Goal: Obtain resource: Obtain resource

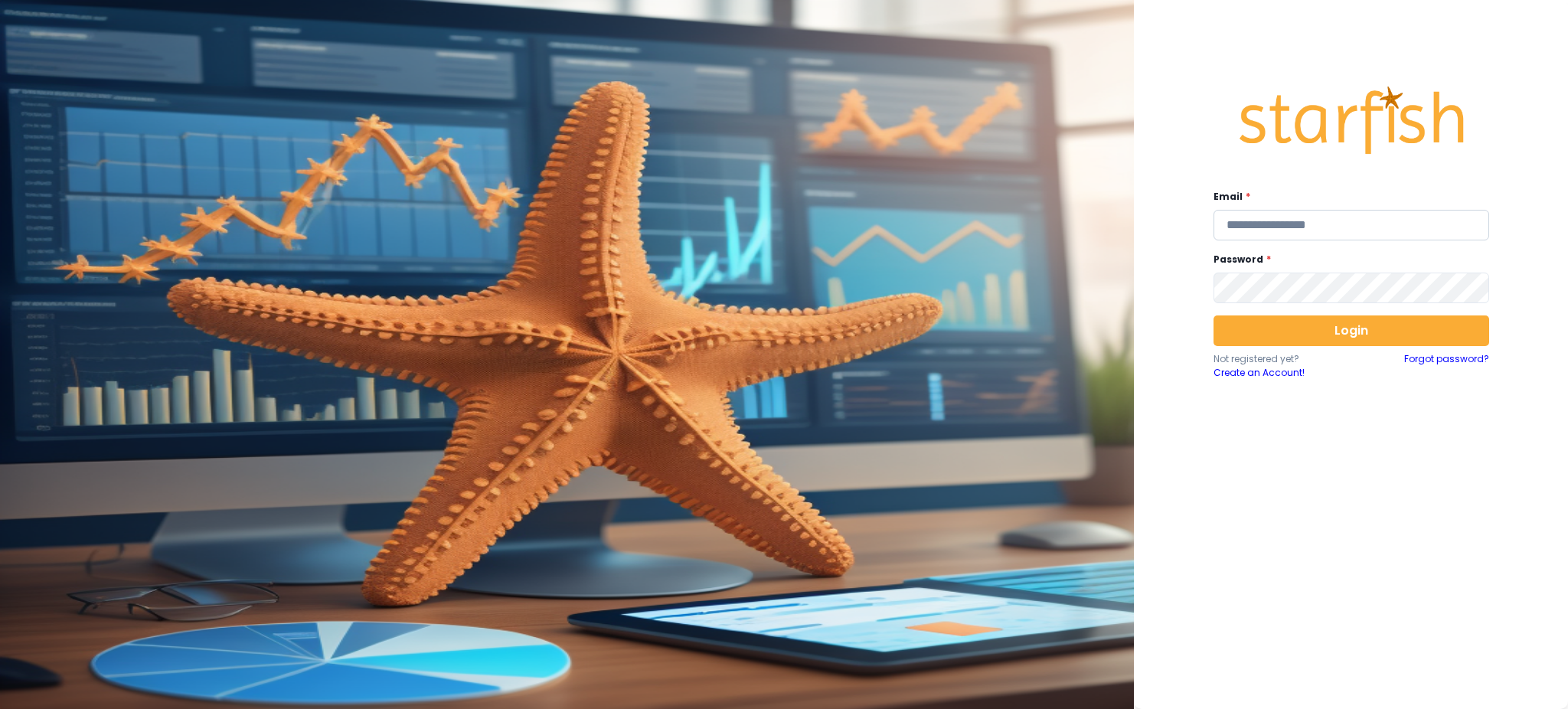
click at [1398, 226] on input "email" at bounding box center [1351, 225] width 275 height 31
type input "**********"
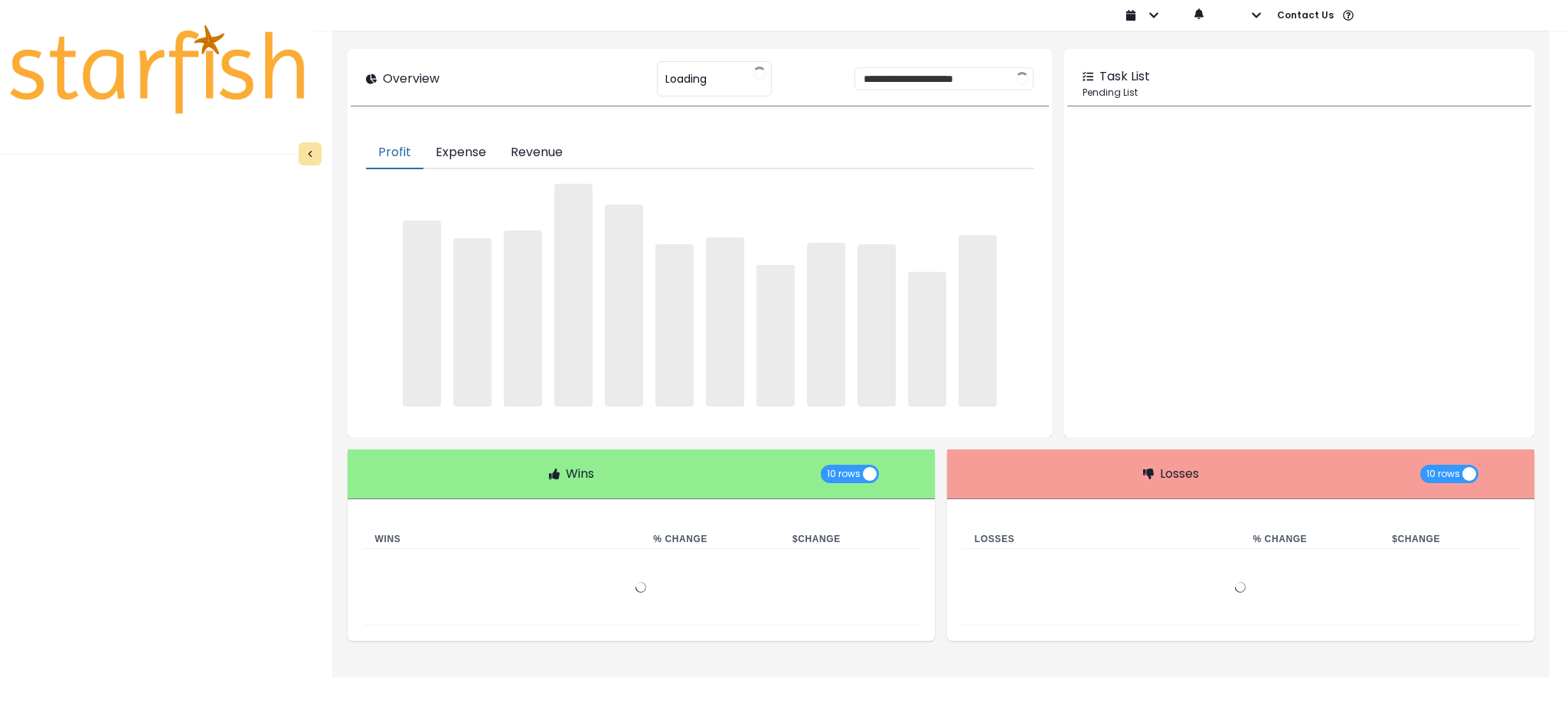
type input "********"
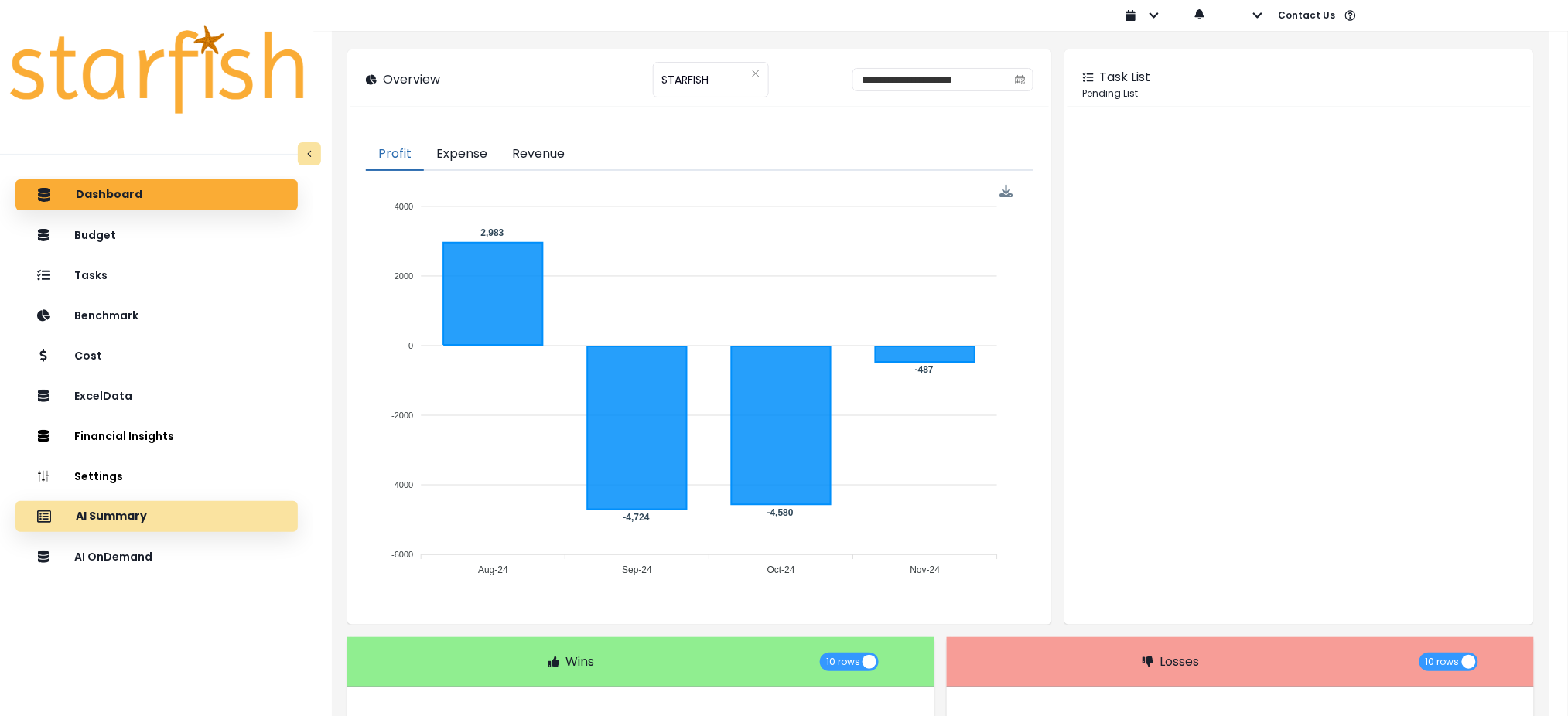
click at [129, 523] on p "AI Summary" at bounding box center [111, 516] width 72 height 14
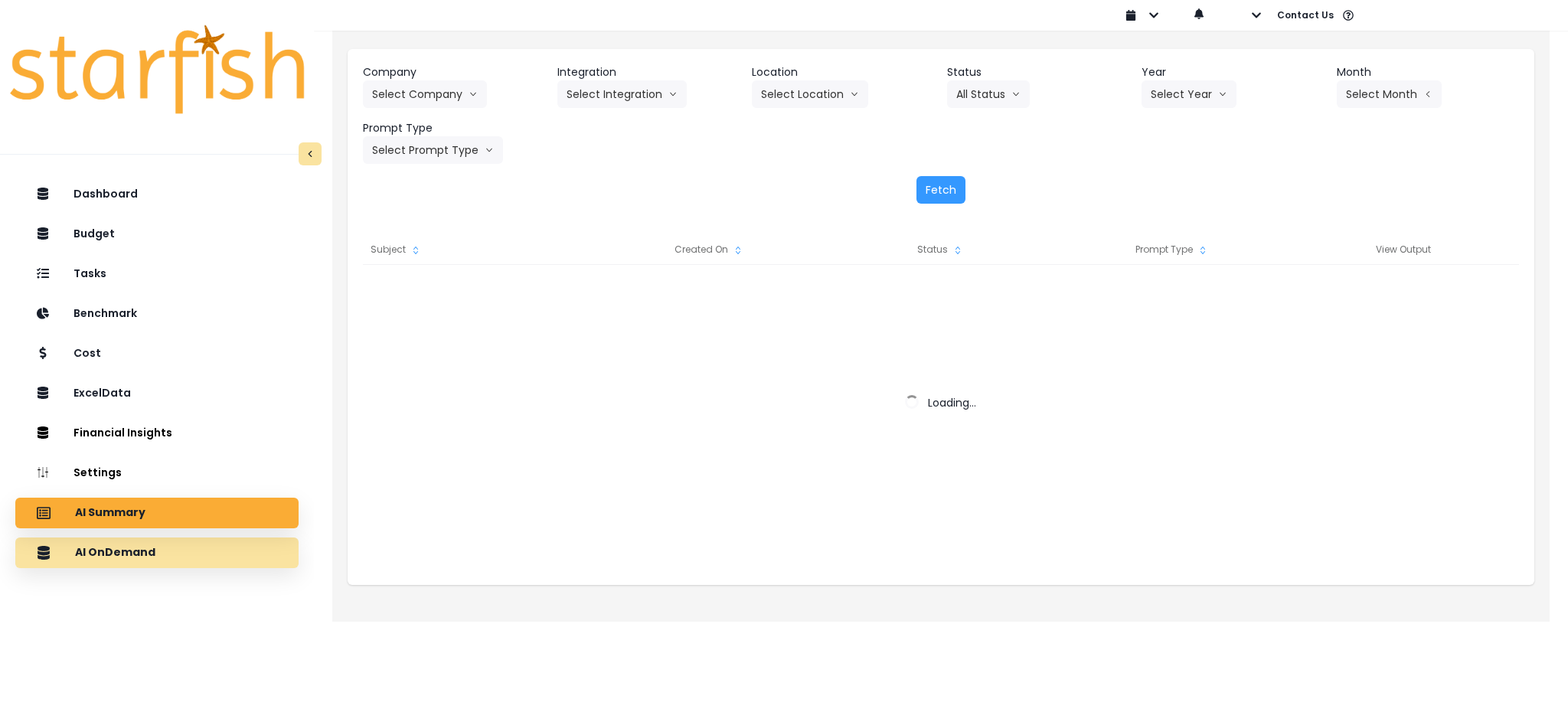
click at [132, 559] on p "AI OnDemand" at bounding box center [115, 553] width 80 height 14
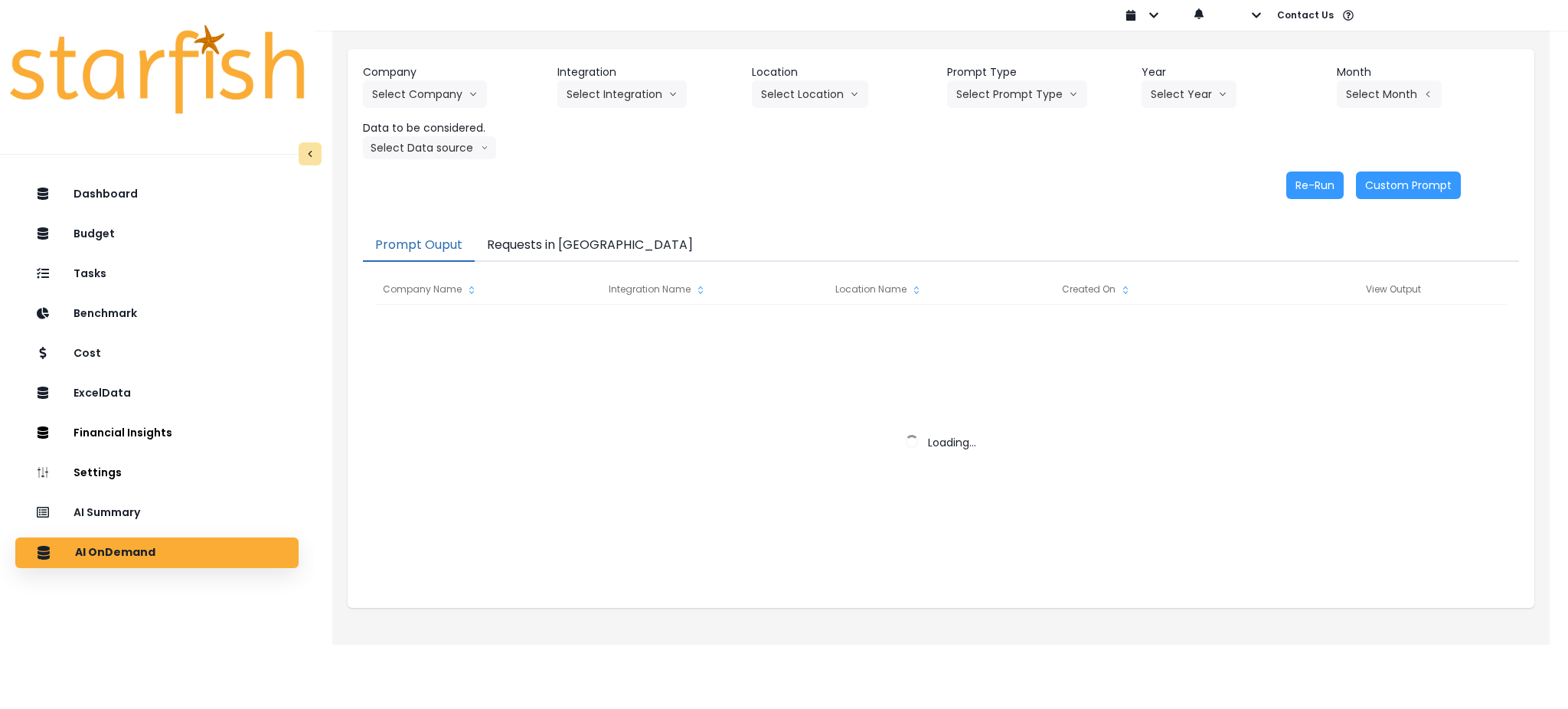
click at [572, 244] on button "Requests in [GEOGRAPHIC_DATA]" at bounding box center [590, 246] width 231 height 32
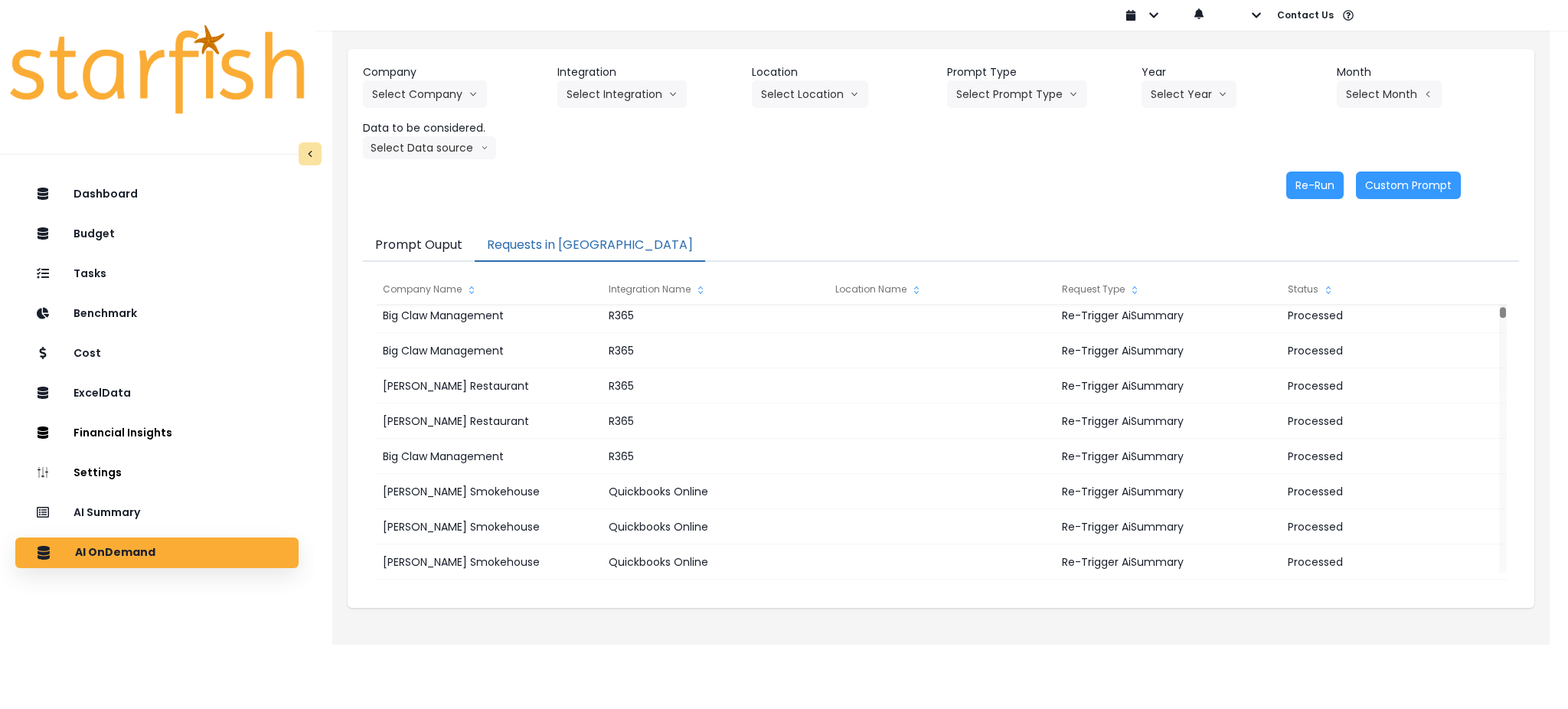
click at [848, 184] on div "Re-Run Custom Prompt" at bounding box center [912, 185] width 1099 height 28
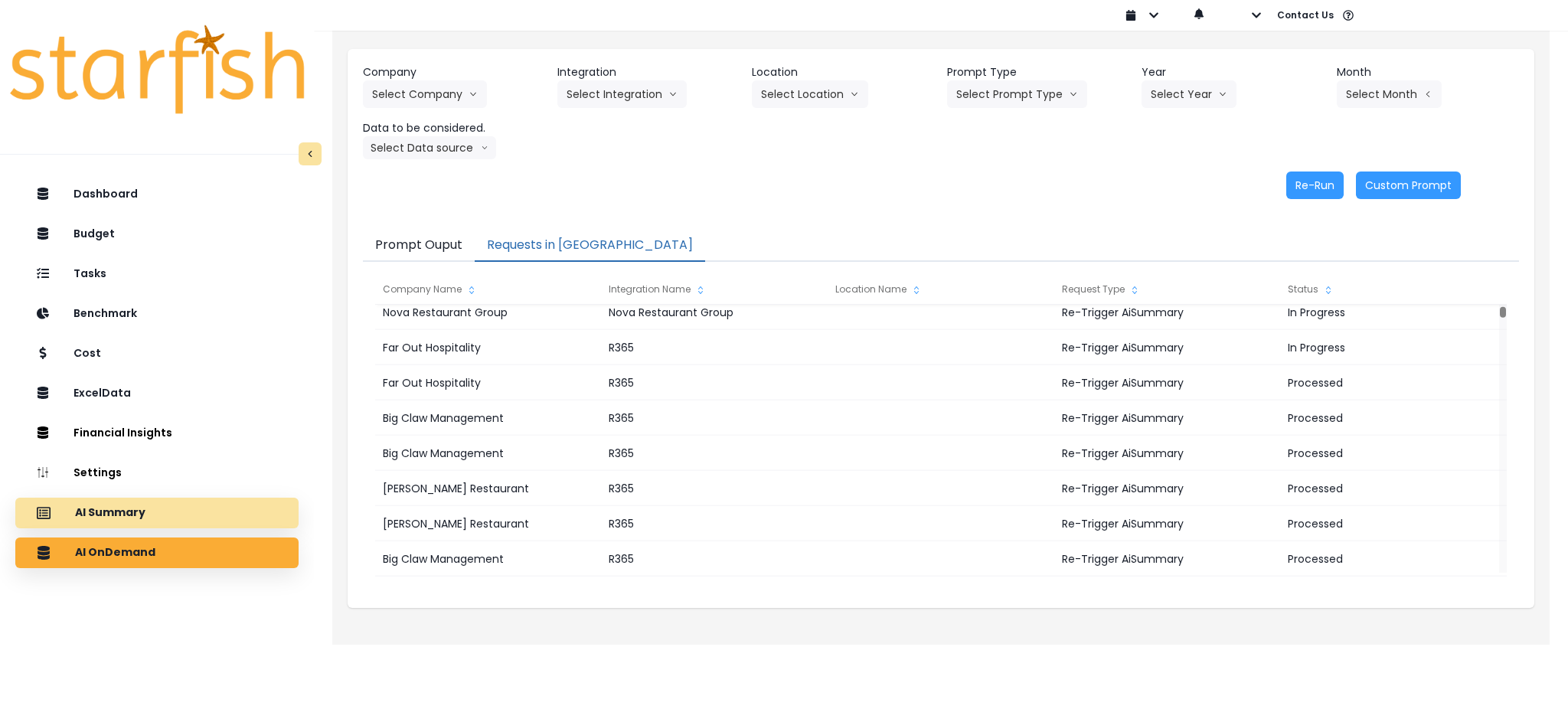
click at [166, 504] on div "AI Summary" at bounding box center [157, 513] width 259 height 32
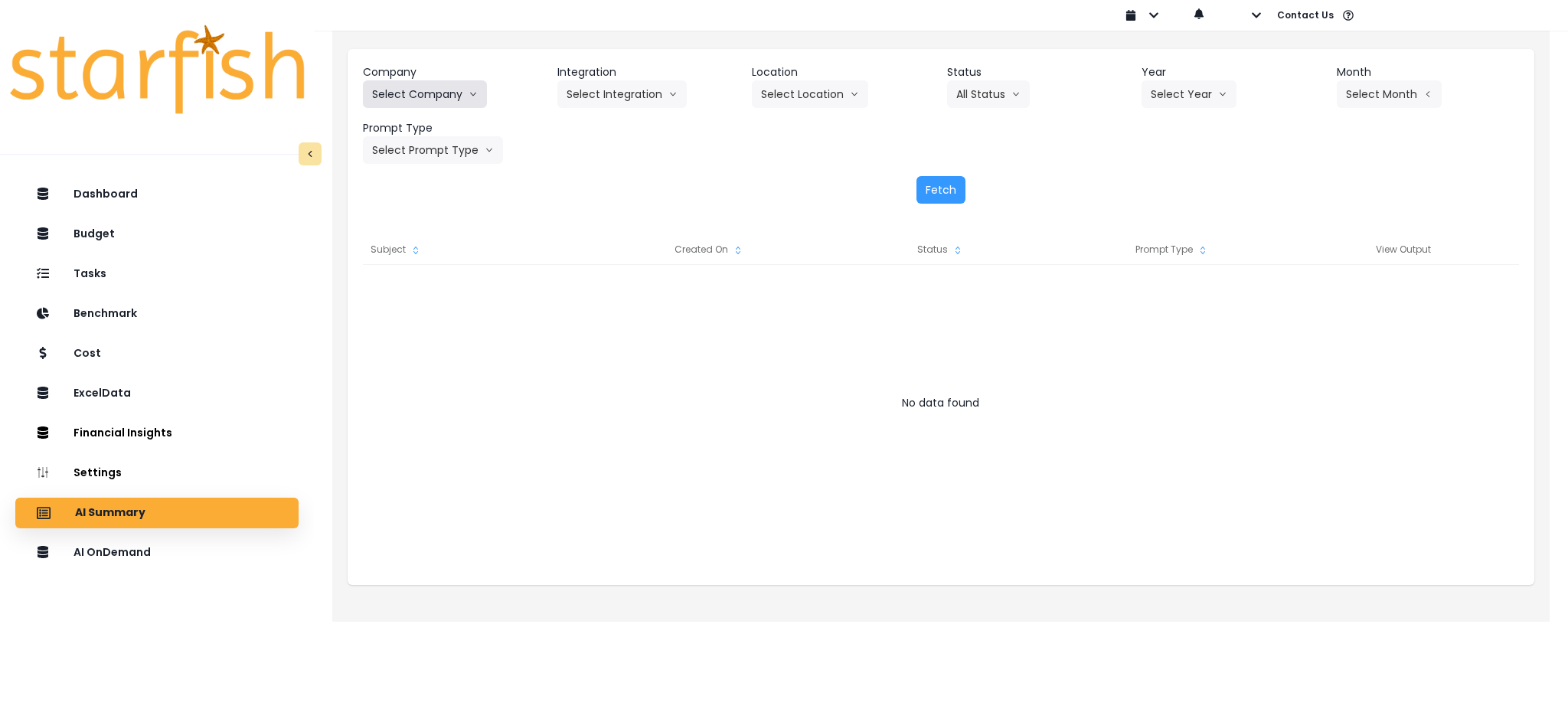
click at [440, 91] on button "Select Company" at bounding box center [425, 94] width 124 height 28
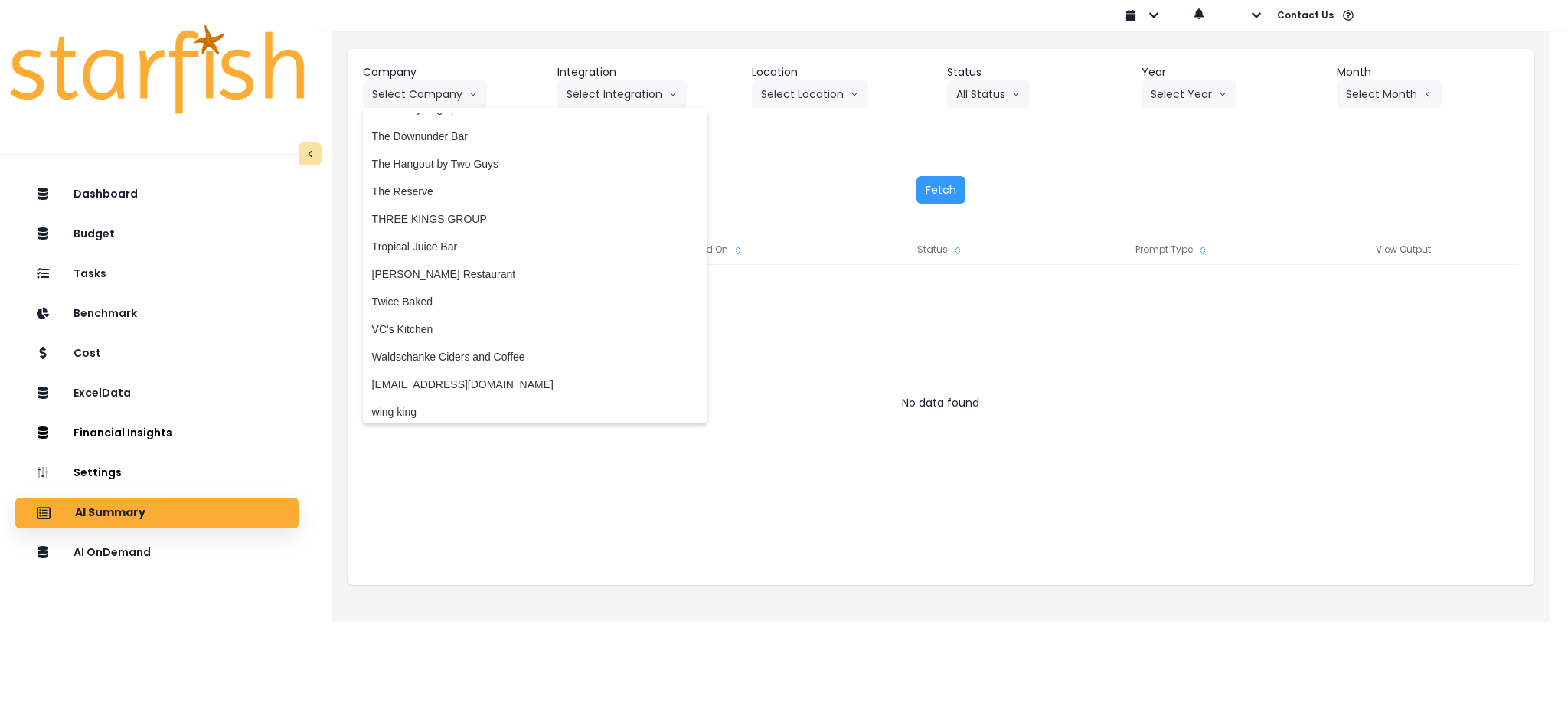
scroll to position [3194, 0]
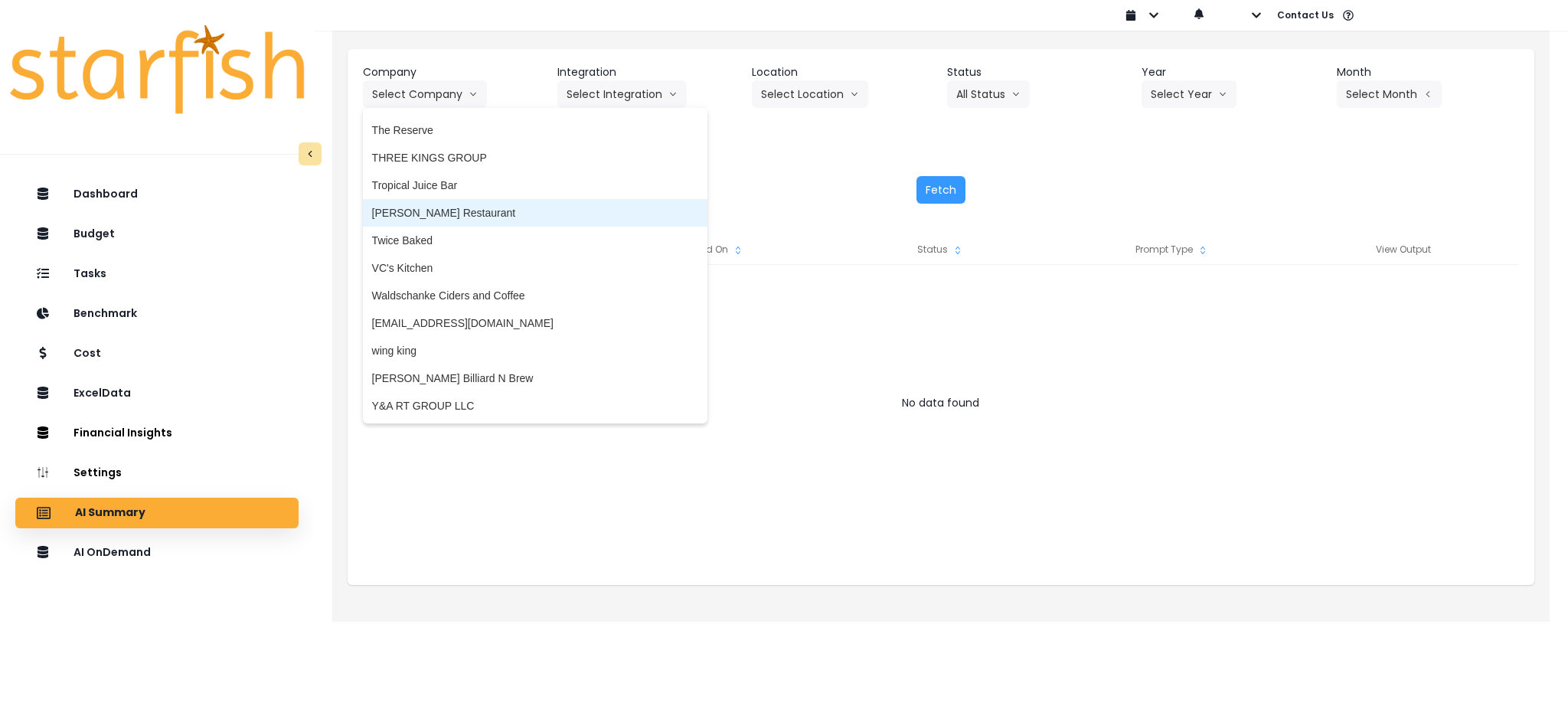
click at [427, 216] on span "[PERSON_NAME] Restaurant" at bounding box center [535, 213] width 326 height 16
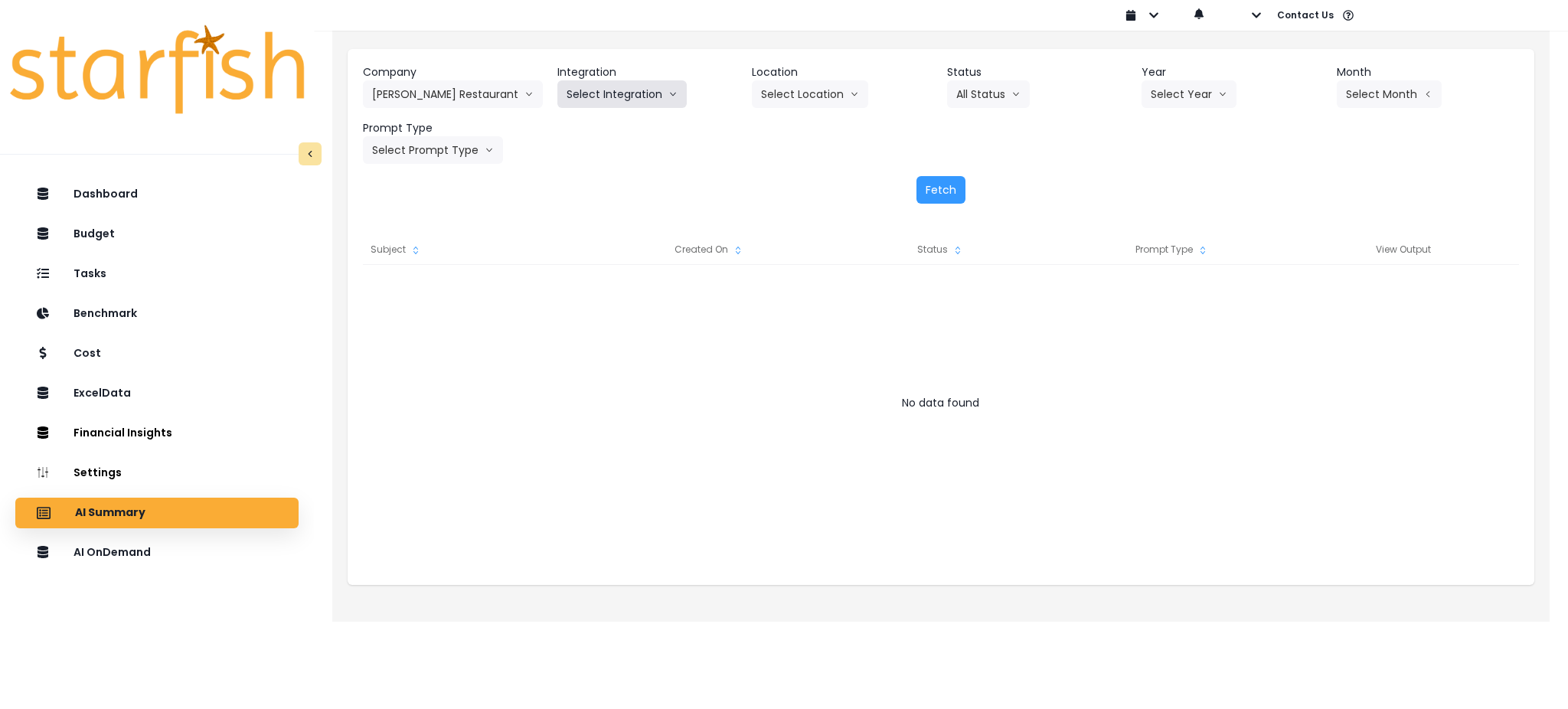
click at [609, 86] on button "Select Integration" at bounding box center [622, 94] width 129 height 28
click at [586, 127] on span "R365" at bounding box center [579, 127] width 25 height 16
click at [1174, 92] on button "Select Year" at bounding box center [1189, 94] width 95 height 28
click at [1156, 189] on li "2025" at bounding box center [1162, 182] width 42 height 28
click at [1363, 85] on button "Select Period" at bounding box center [1389, 94] width 103 height 28
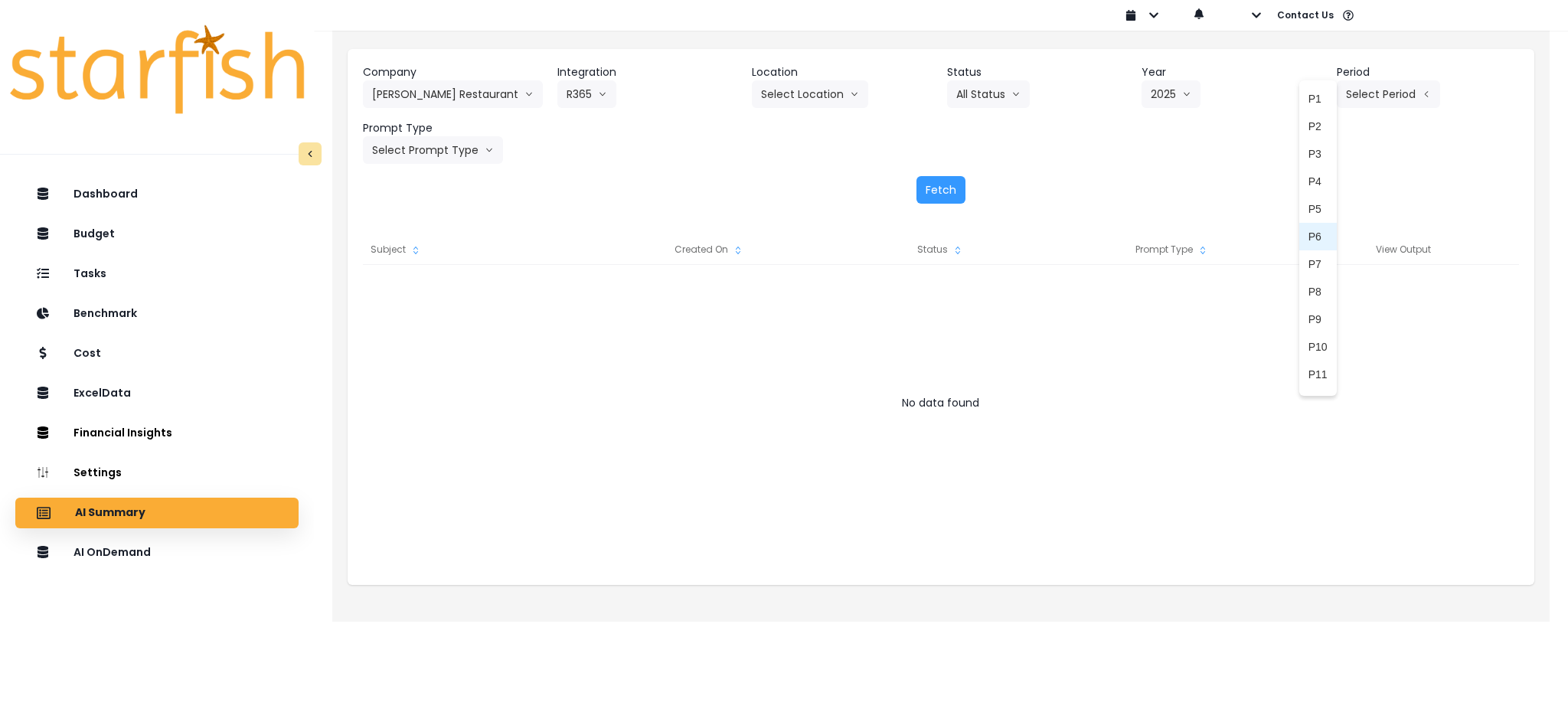
click at [1300, 246] on li "P6" at bounding box center [1318, 237] width 38 height 28
click at [1299, 246] on div "View Output" at bounding box center [1404, 249] width 232 height 31
click at [1365, 99] on icon "arrow left line" at bounding box center [1370, 94] width 10 height 16
click at [1308, 256] on span "P7" at bounding box center [1318, 264] width 19 height 16
click at [450, 158] on button "Select Prompt Type" at bounding box center [433, 150] width 140 height 28
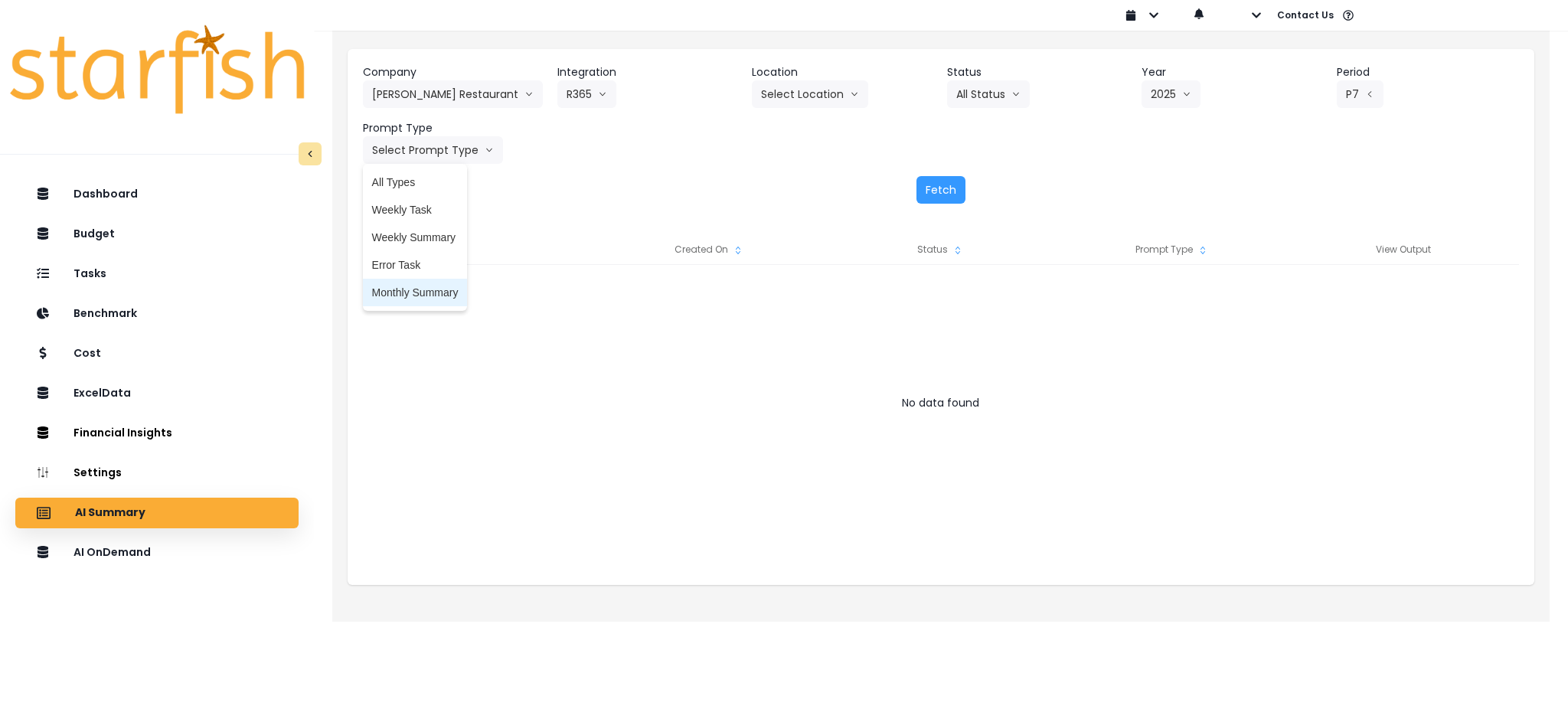
click at [405, 282] on li "Monthly Summary" at bounding box center [415, 293] width 105 height 28
click at [945, 189] on button "Fetch" at bounding box center [941, 191] width 49 height 28
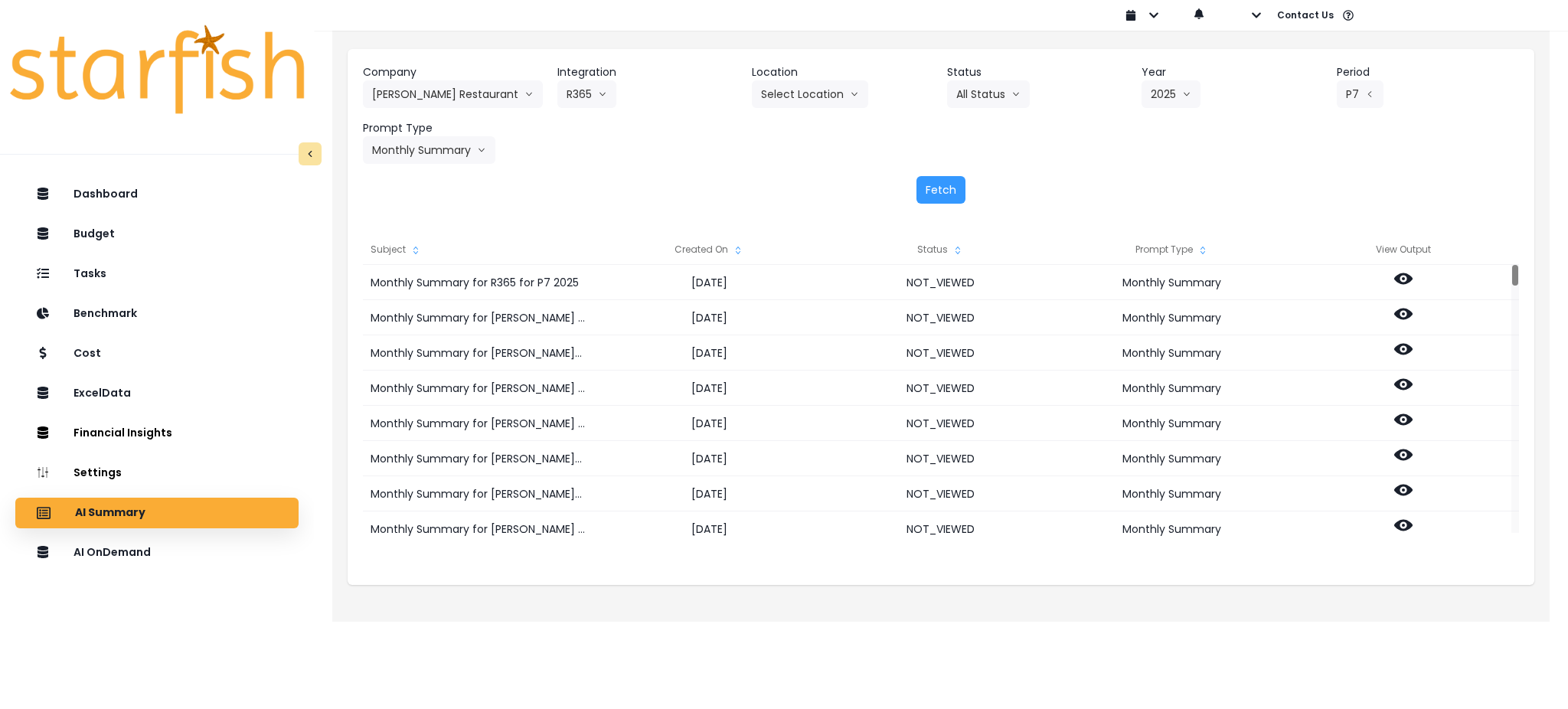
click at [745, 253] on div "Created On" at bounding box center [710, 249] width 232 height 31
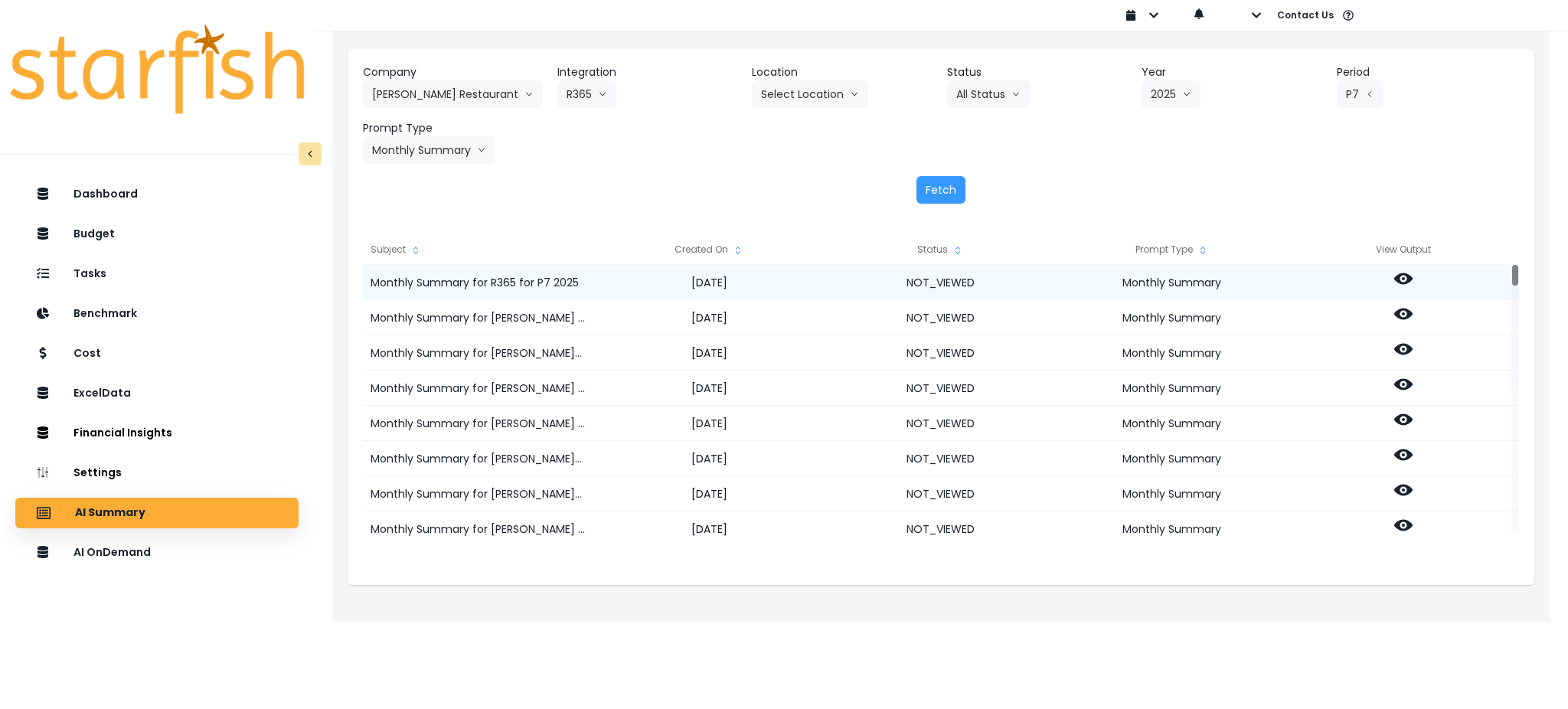
click at [1399, 279] on icon at bounding box center [1403, 279] width 18 height 11
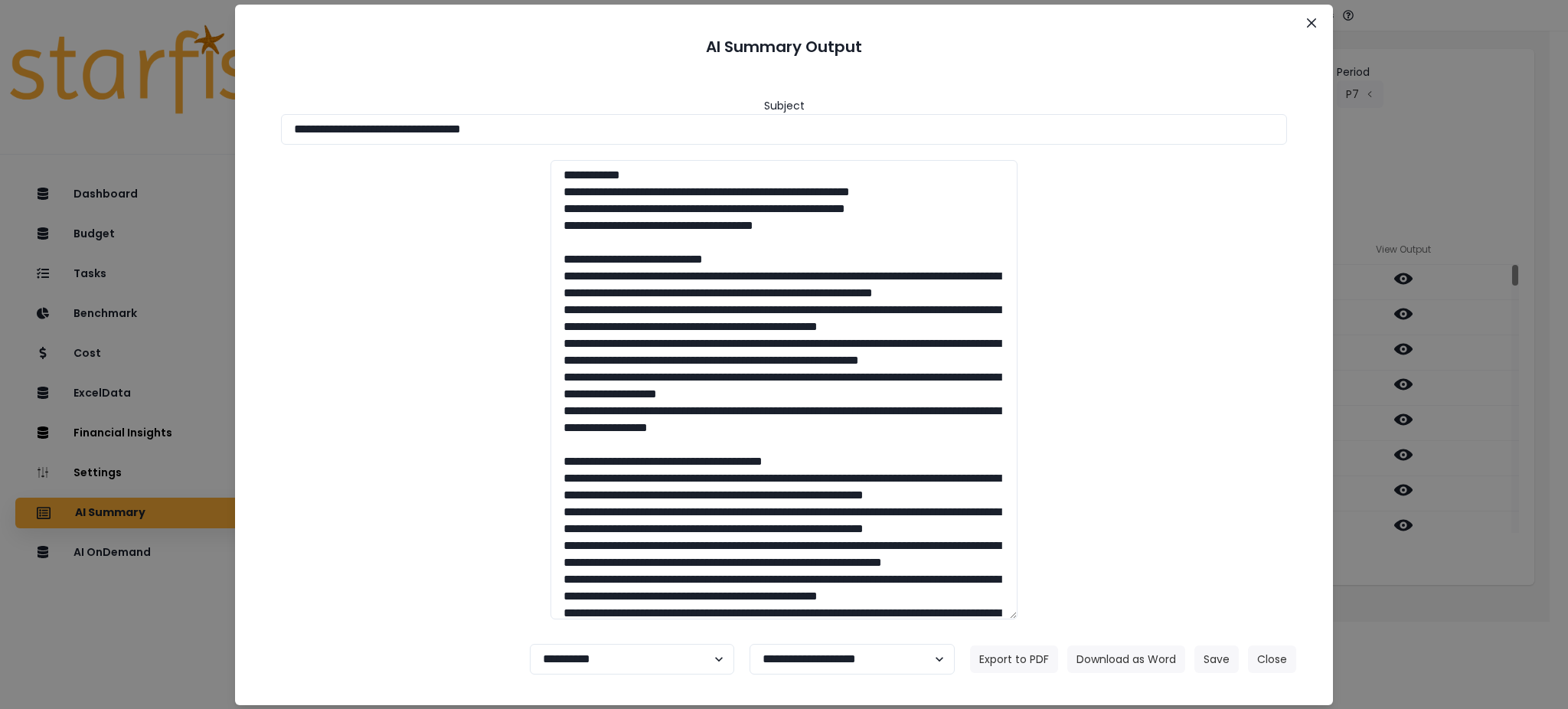
drag, startPoint x: 584, startPoint y: 127, endPoint x: 0, endPoint y: 127, distance: 584.0
click at [0, 127] on div "**********" at bounding box center [784, 354] width 1568 height 709
click at [1128, 652] on button "Download as Word" at bounding box center [1126, 660] width 118 height 28
click at [1134, 648] on button "Download as Word" at bounding box center [1126, 660] width 118 height 28
click at [1447, 602] on div "**********" at bounding box center [784, 354] width 1568 height 709
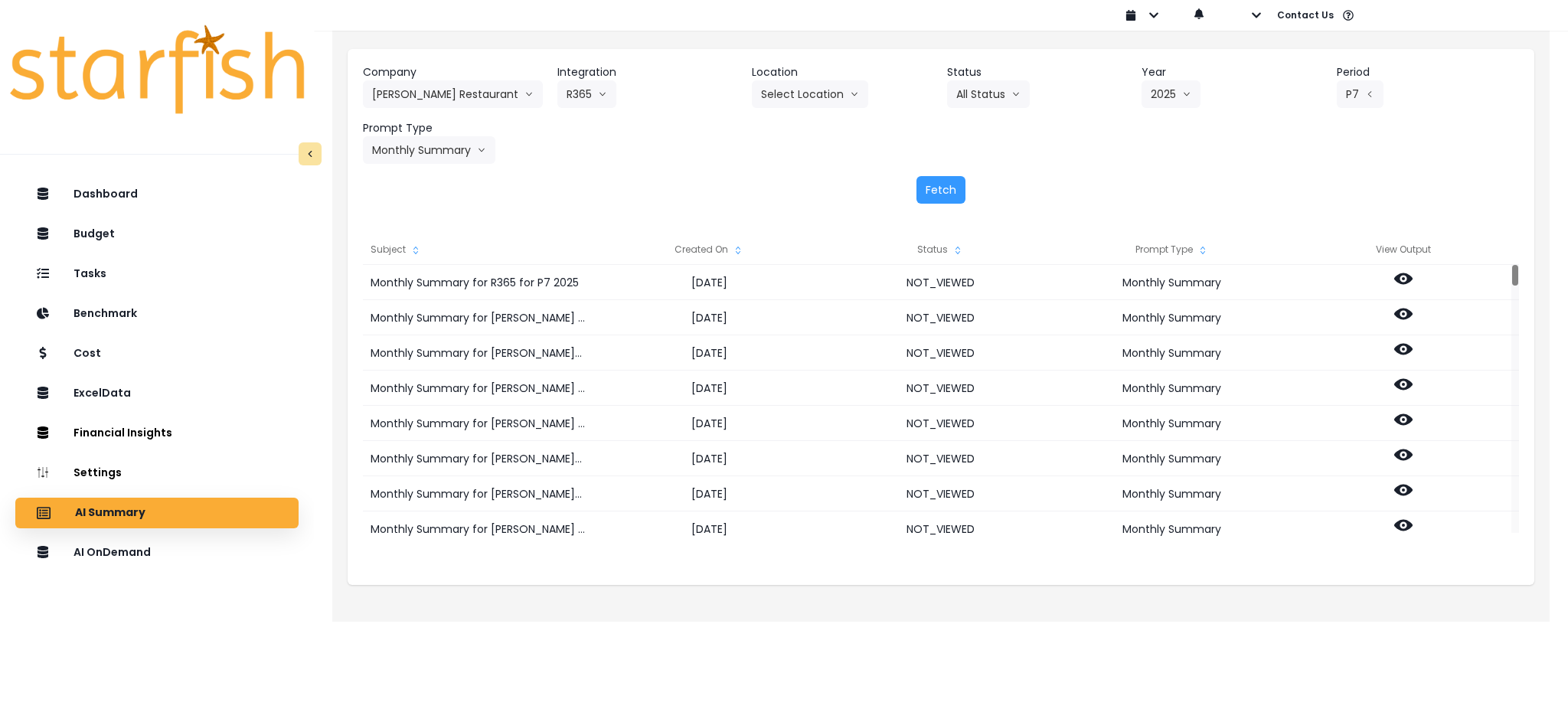
click at [638, 195] on div "Fetch" at bounding box center [940, 191] width 1156 height 28
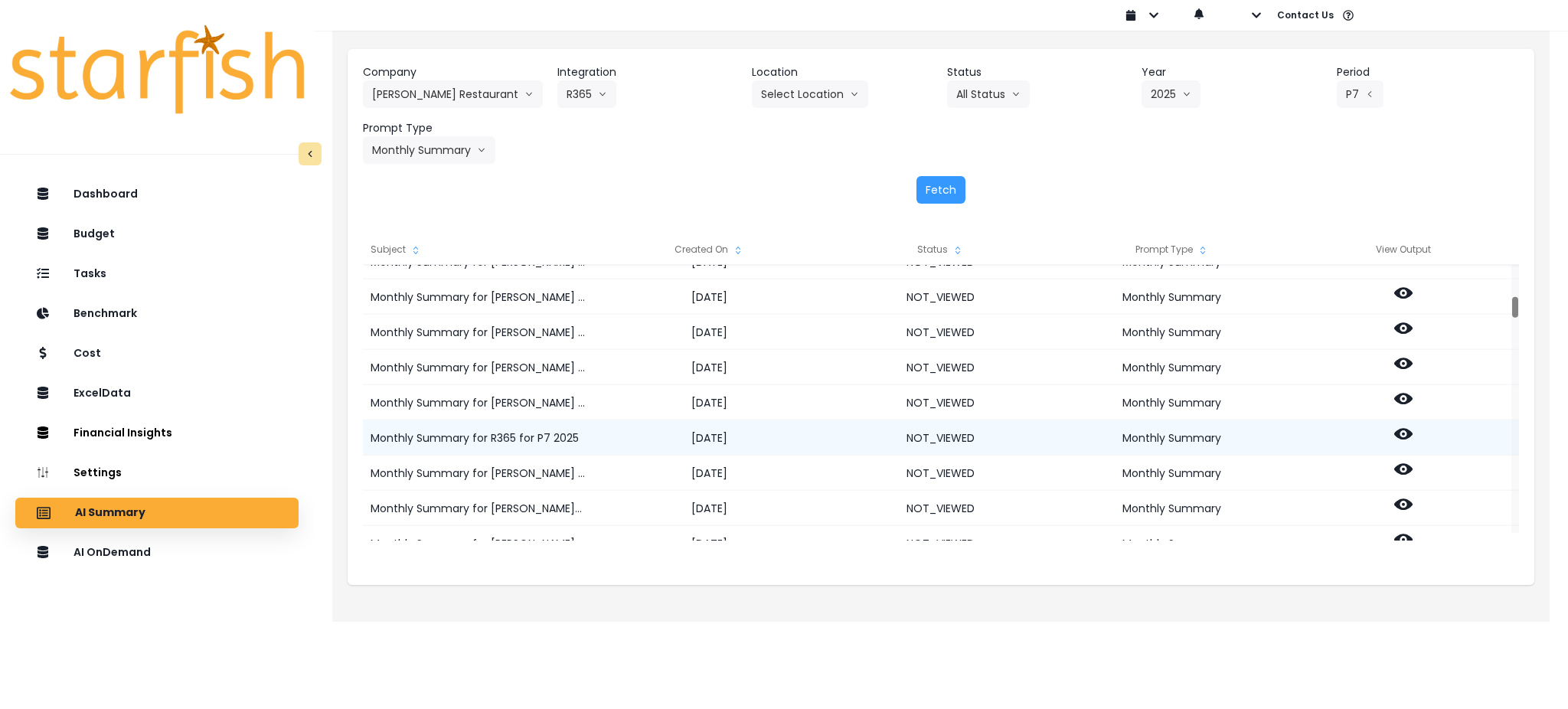
click at [1400, 430] on icon at bounding box center [1403, 434] width 18 height 11
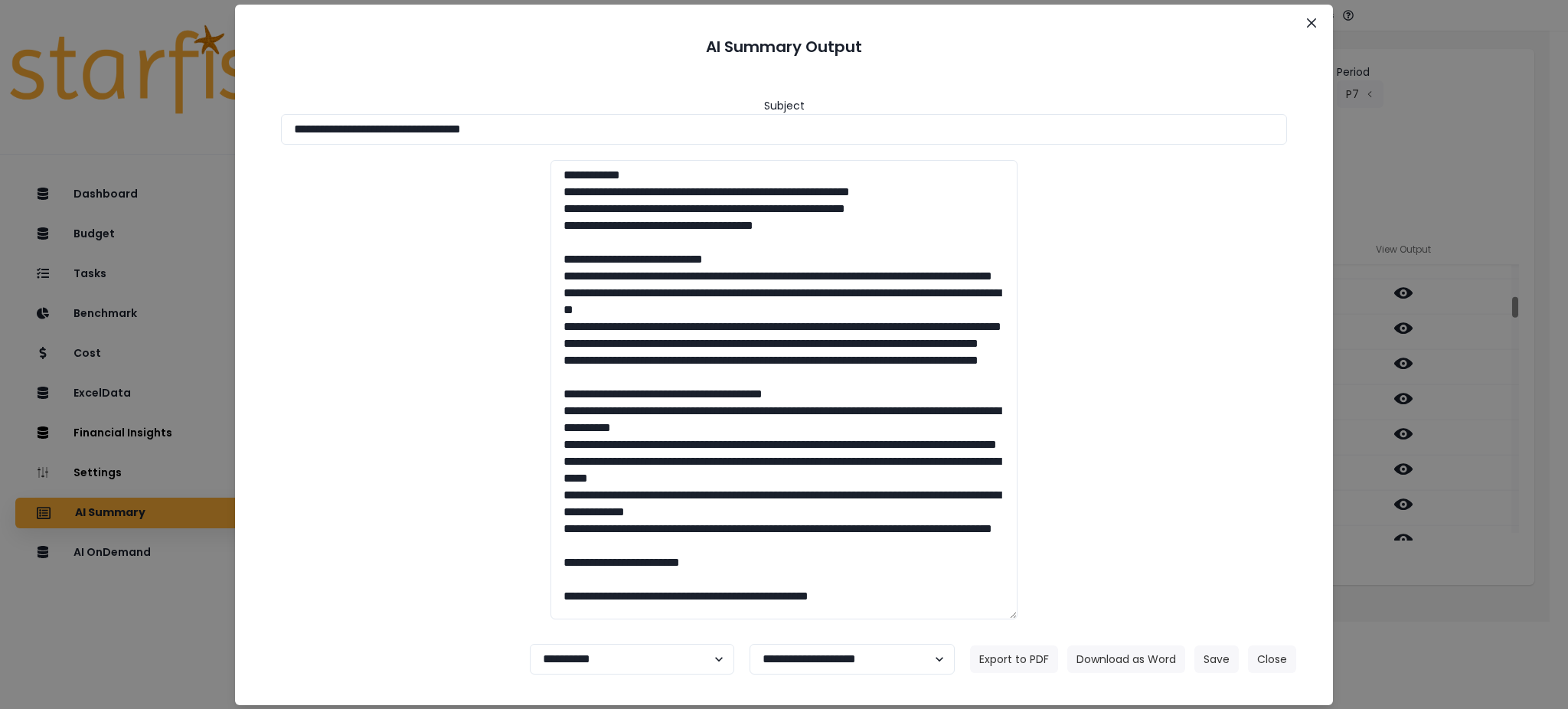
drag, startPoint x: 548, startPoint y: 126, endPoint x: 0, endPoint y: 127, distance: 548.0
click at [0, 127] on div "**********" at bounding box center [784, 354] width 1568 height 709
click at [1099, 662] on button "Download as Word" at bounding box center [1126, 660] width 118 height 28
click at [1273, 666] on button "Close" at bounding box center [1272, 660] width 48 height 28
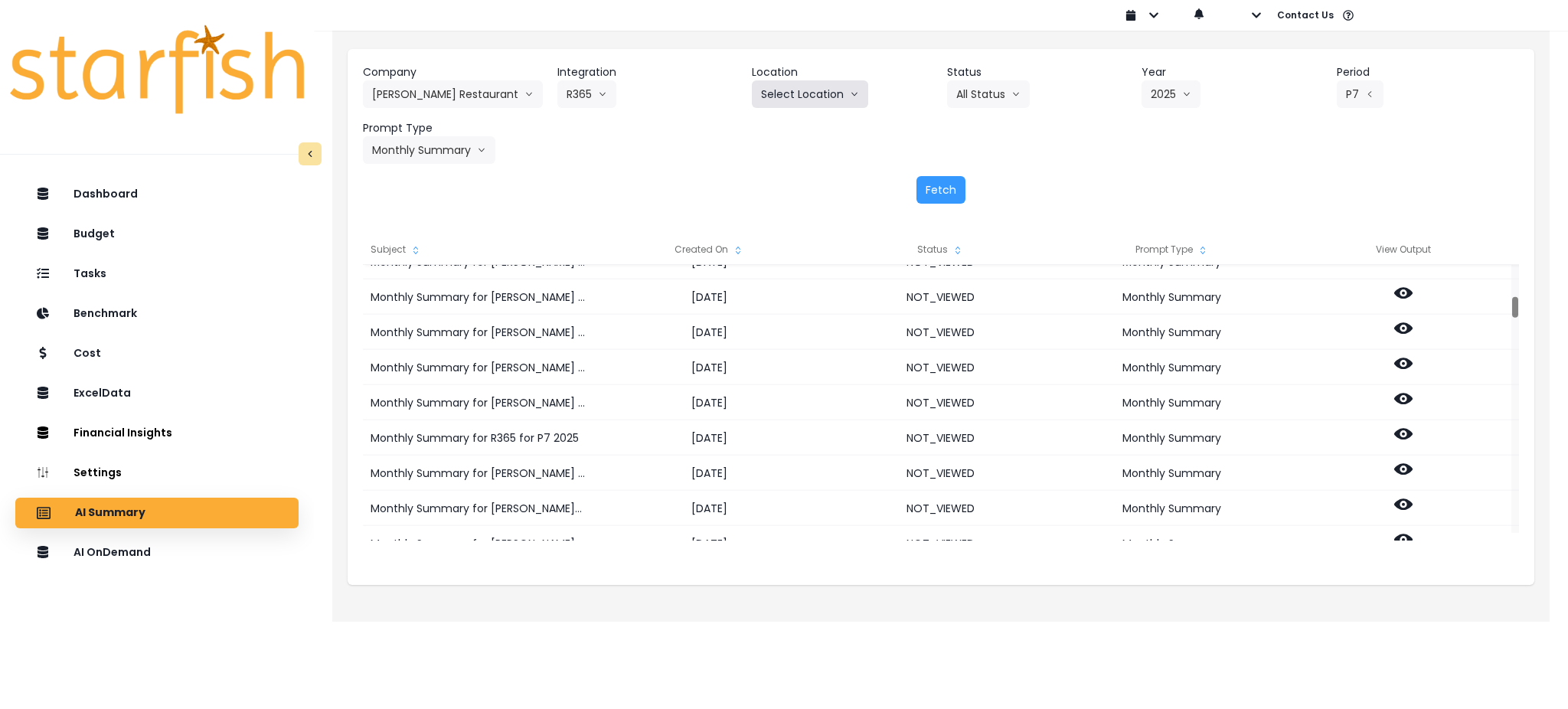
click at [835, 86] on button "Select Location" at bounding box center [809, 94] width 116 height 28
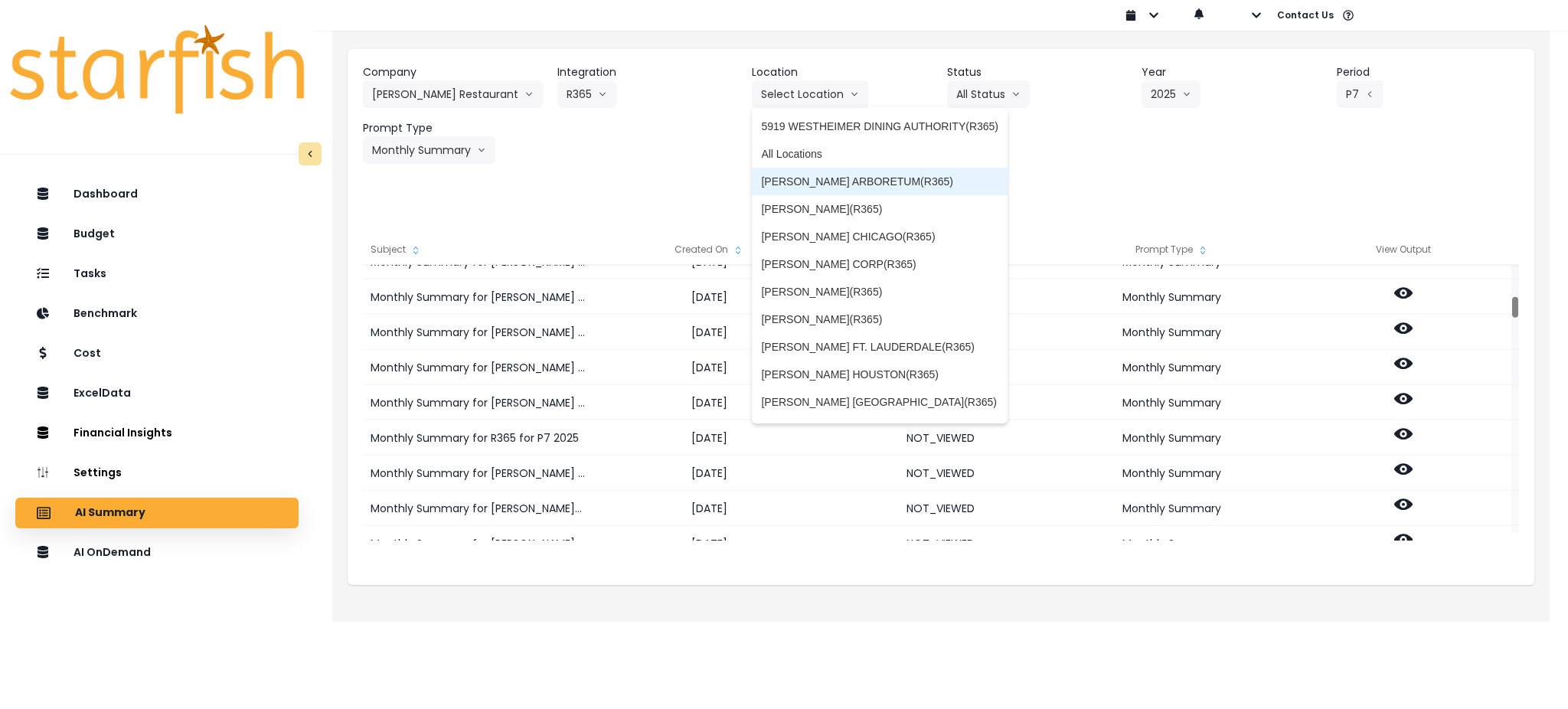
click at [812, 180] on span "[PERSON_NAME] ARBORETUM(R365)" at bounding box center [880, 182] width 238 height 16
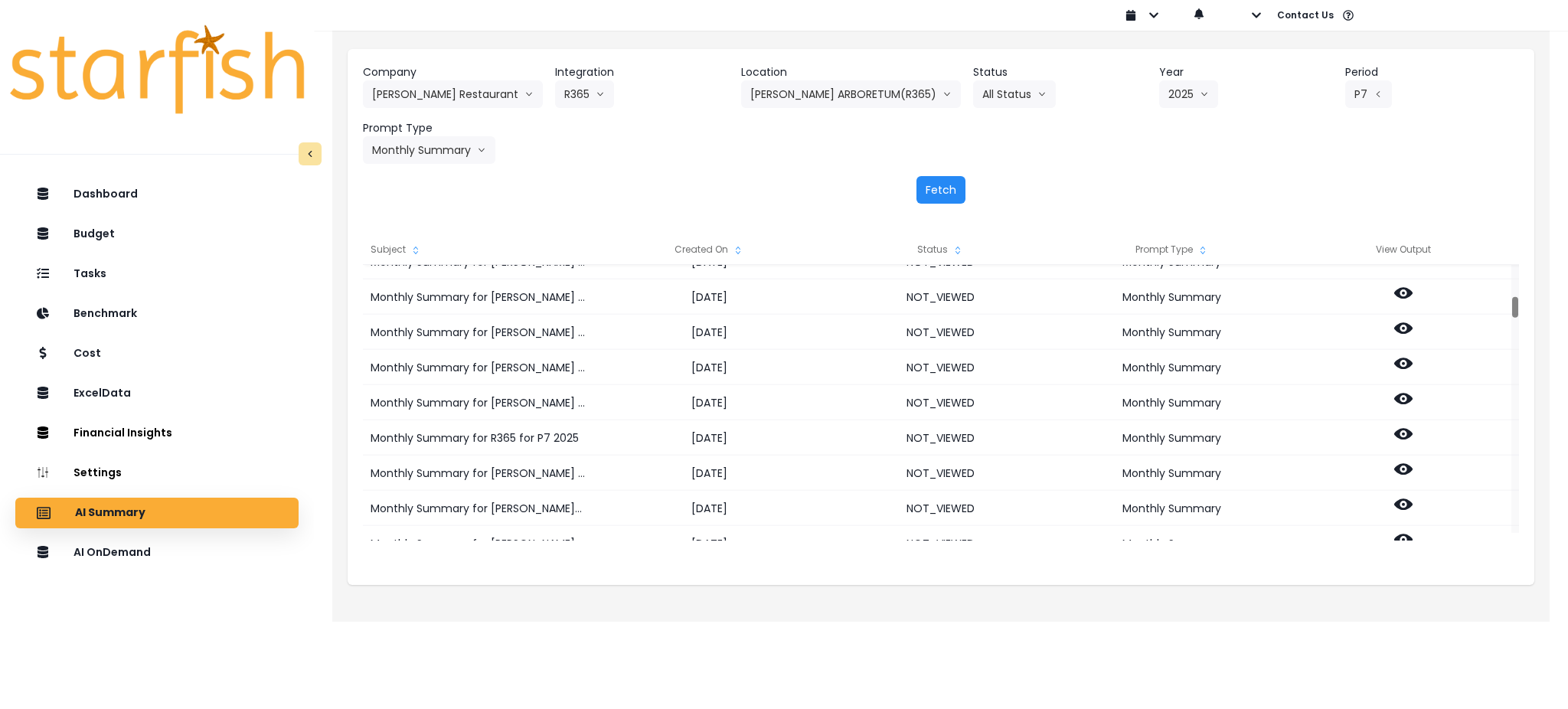
click at [928, 191] on button "Fetch" at bounding box center [941, 191] width 49 height 28
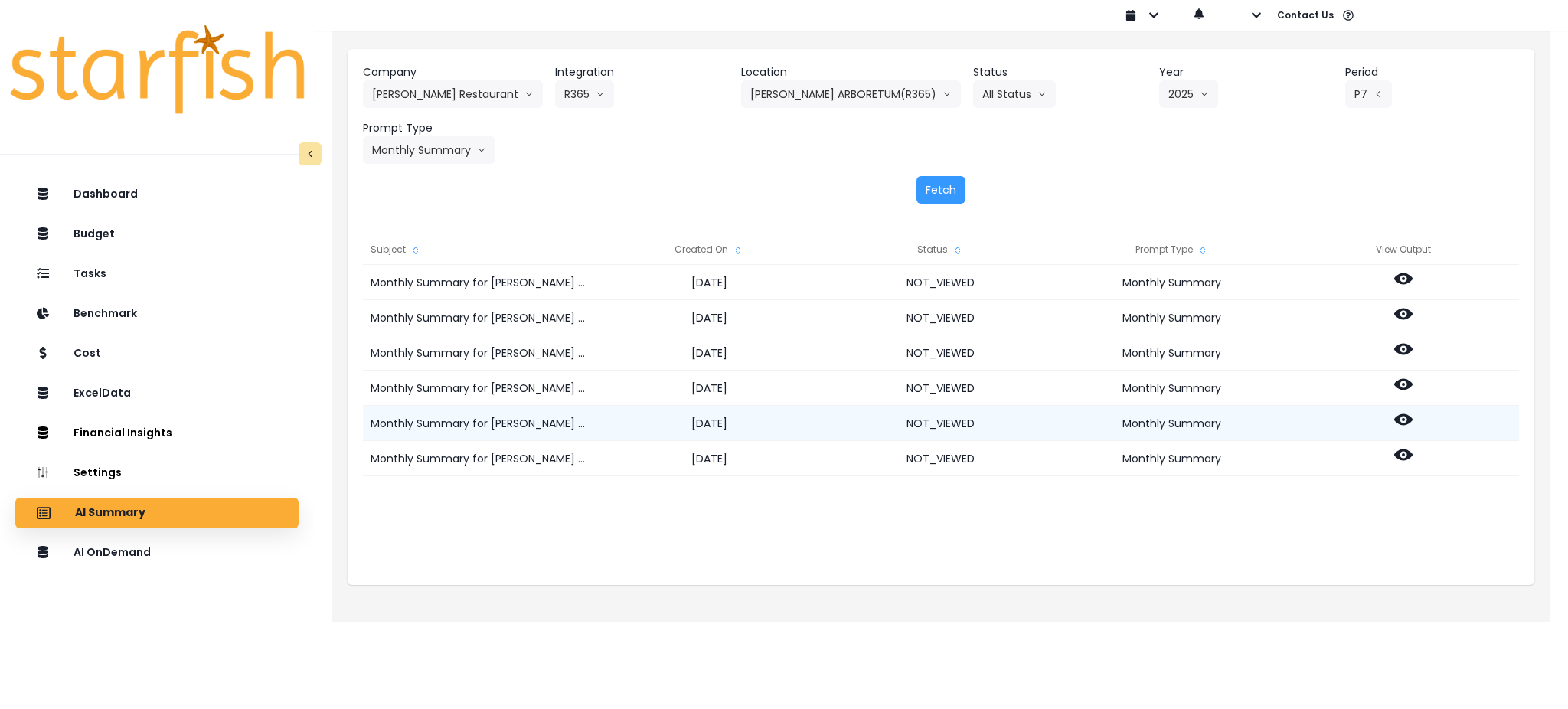
click at [1399, 420] on icon at bounding box center [1403, 420] width 18 height 11
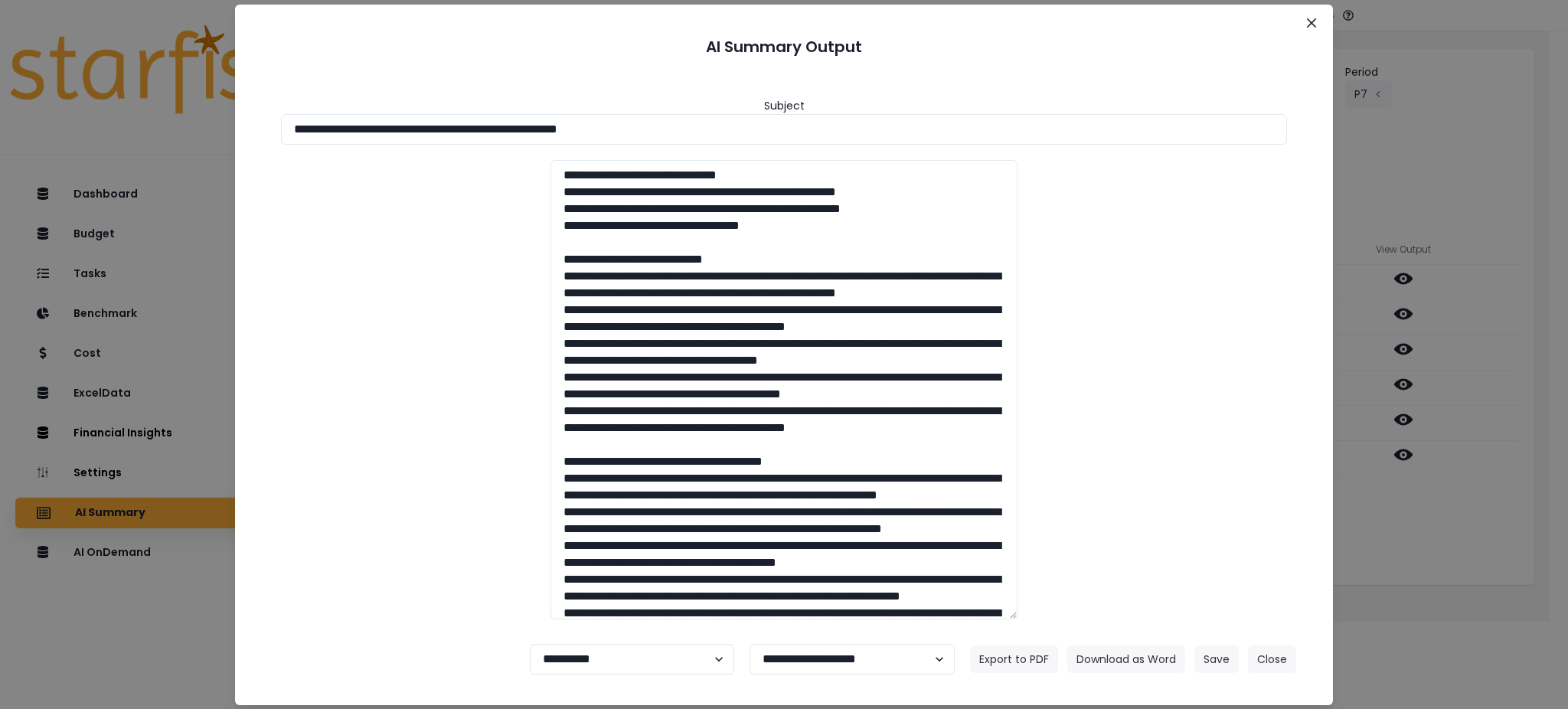
drag, startPoint x: 747, startPoint y: 120, endPoint x: 0, endPoint y: 68, distance: 748.8
click at [0, 68] on div "**********" at bounding box center [784, 354] width 1568 height 709
click at [1134, 656] on button "Download as Word" at bounding box center [1126, 660] width 118 height 28
click at [1443, 535] on div "**********" at bounding box center [784, 354] width 1568 height 709
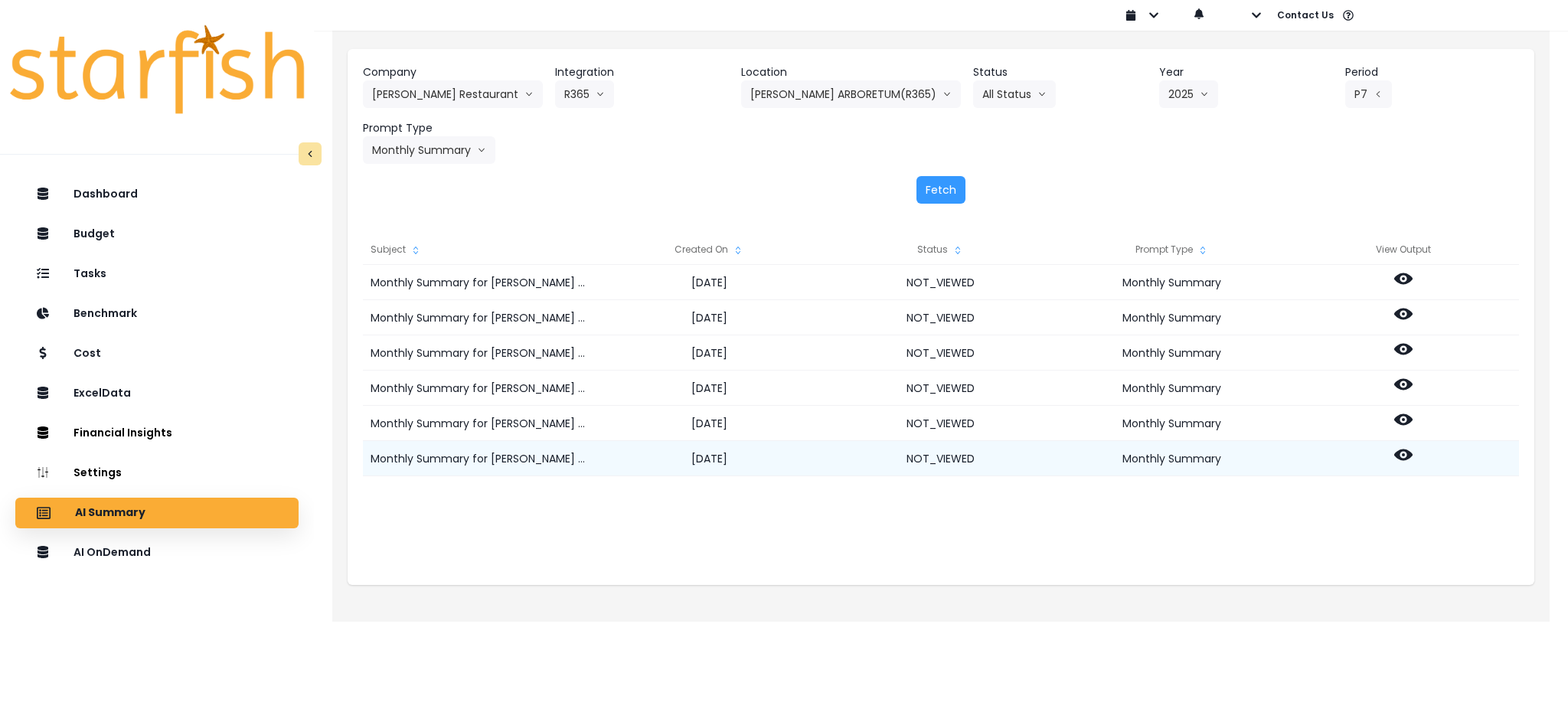
click at [1404, 453] on icon at bounding box center [1403, 455] width 18 height 18
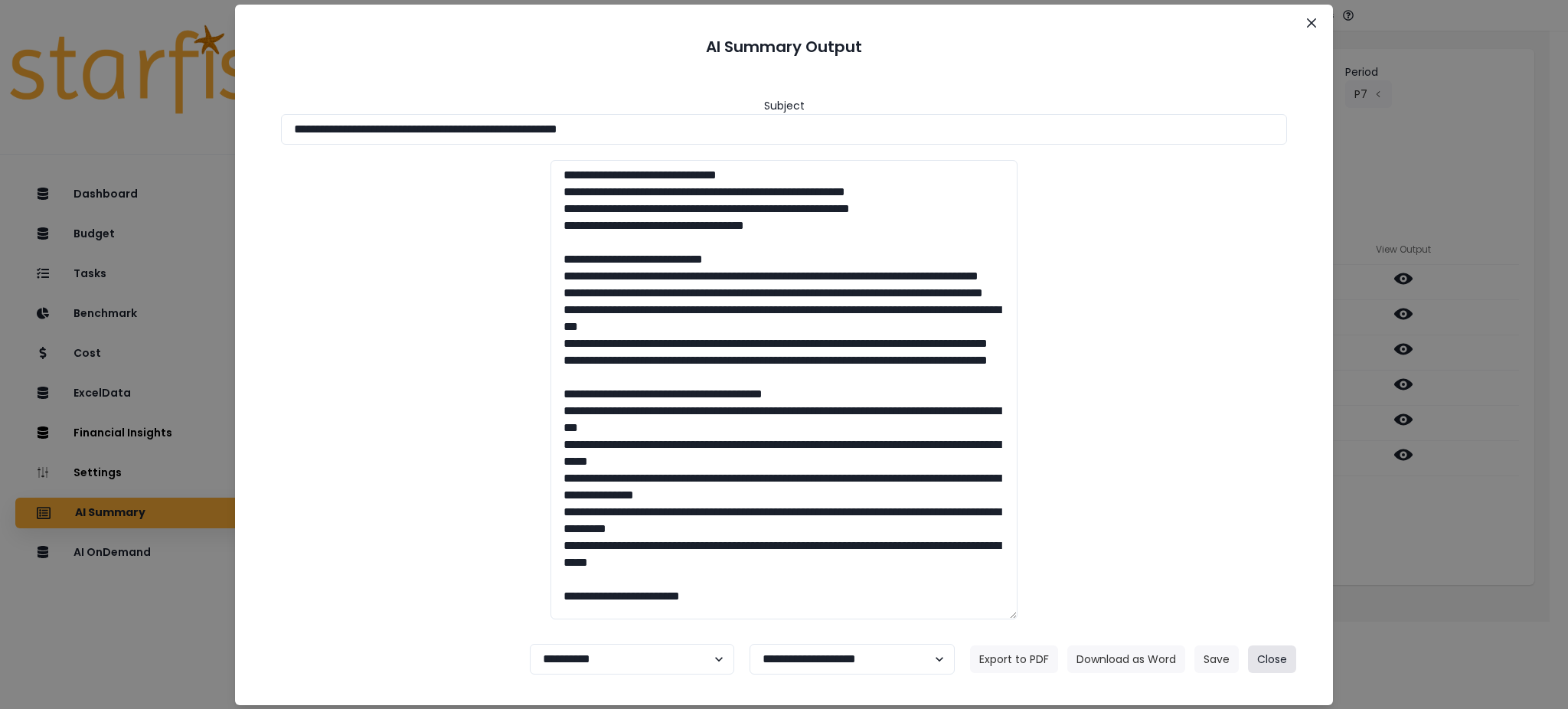
click at [1272, 651] on button "Close" at bounding box center [1272, 660] width 48 height 28
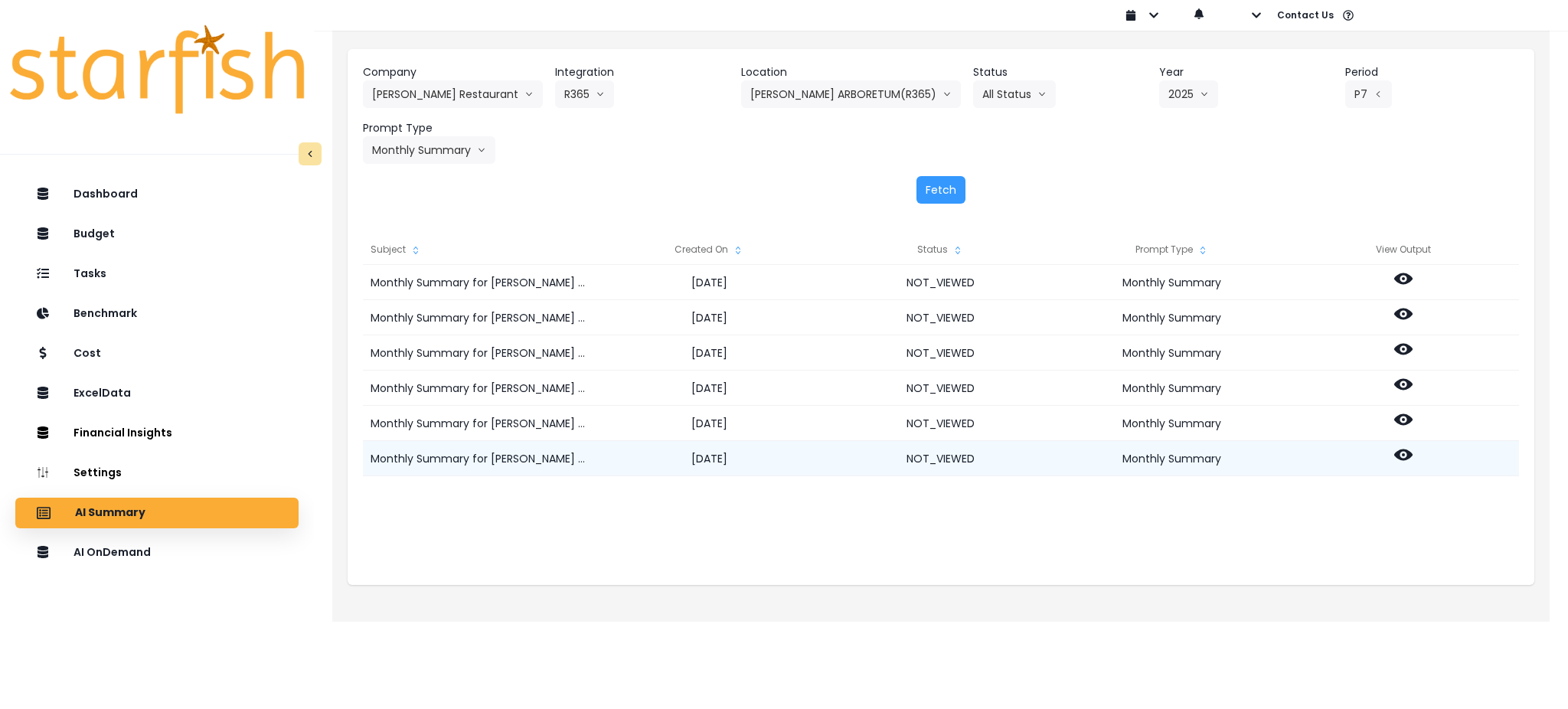
click at [1400, 456] on icon at bounding box center [1403, 455] width 18 height 11
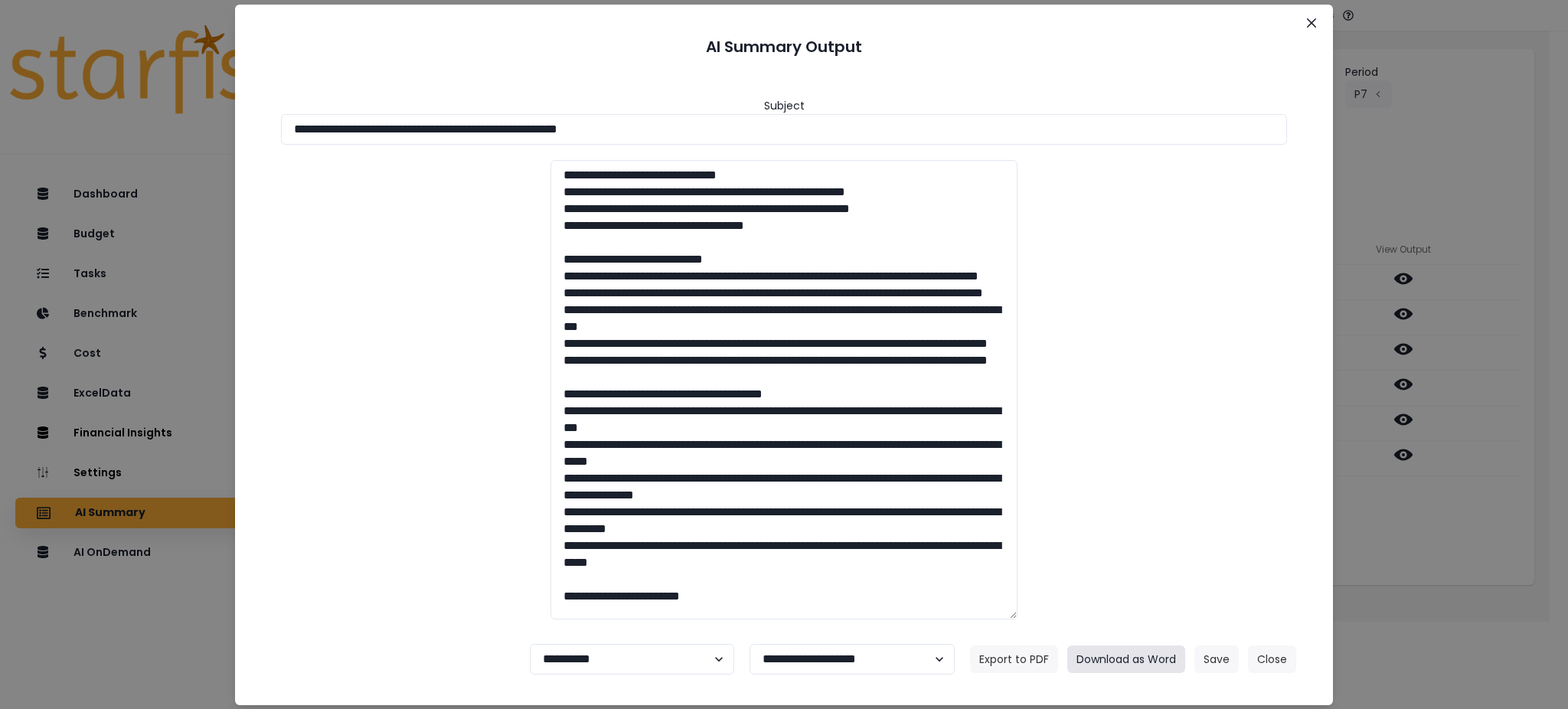
click at [1127, 656] on button "Download as Word" at bounding box center [1126, 660] width 118 height 28
click at [1277, 651] on button "Close" at bounding box center [1272, 660] width 48 height 28
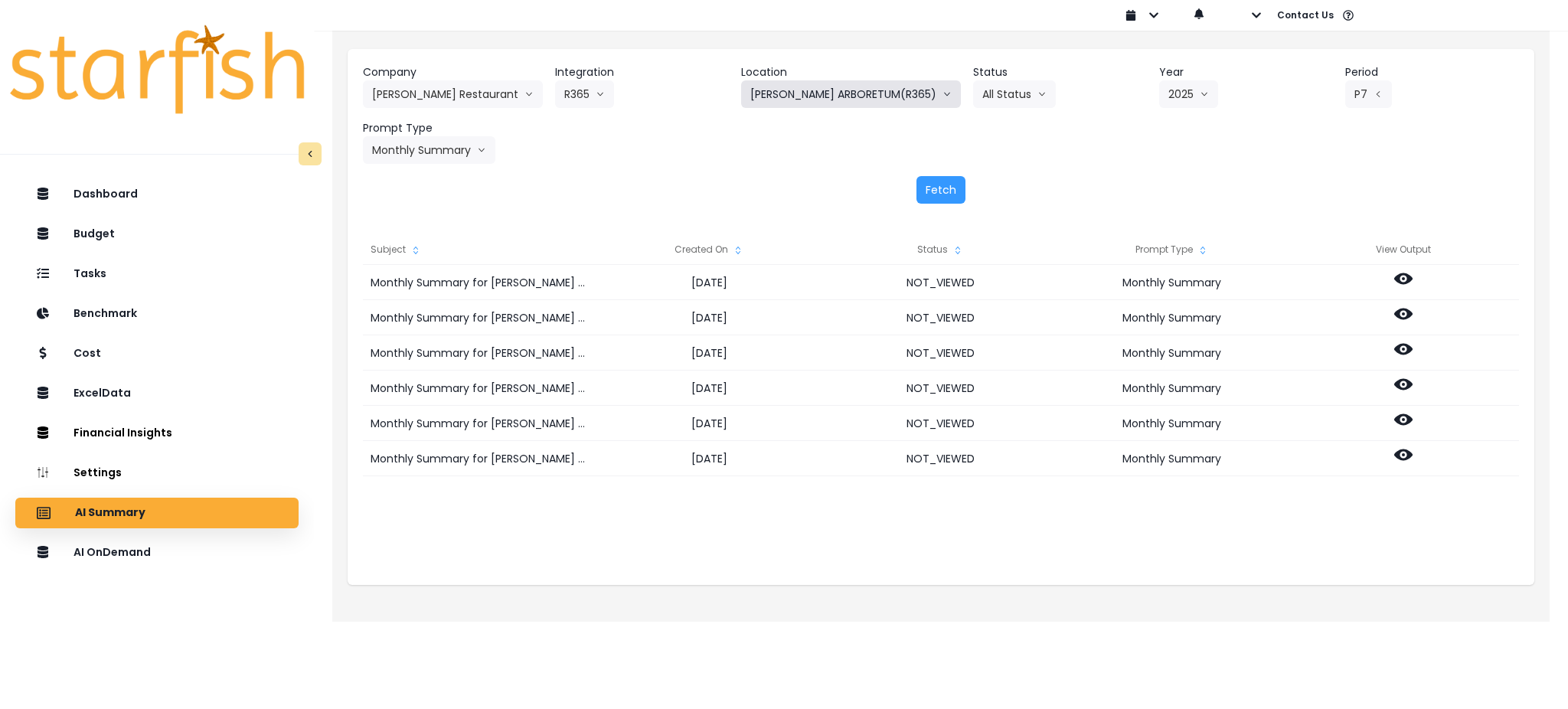
click at [824, 92] on button "[PERSON_NAME] ARBORETUM(R365)" at bounding box center [850, 94] width 219 height 28
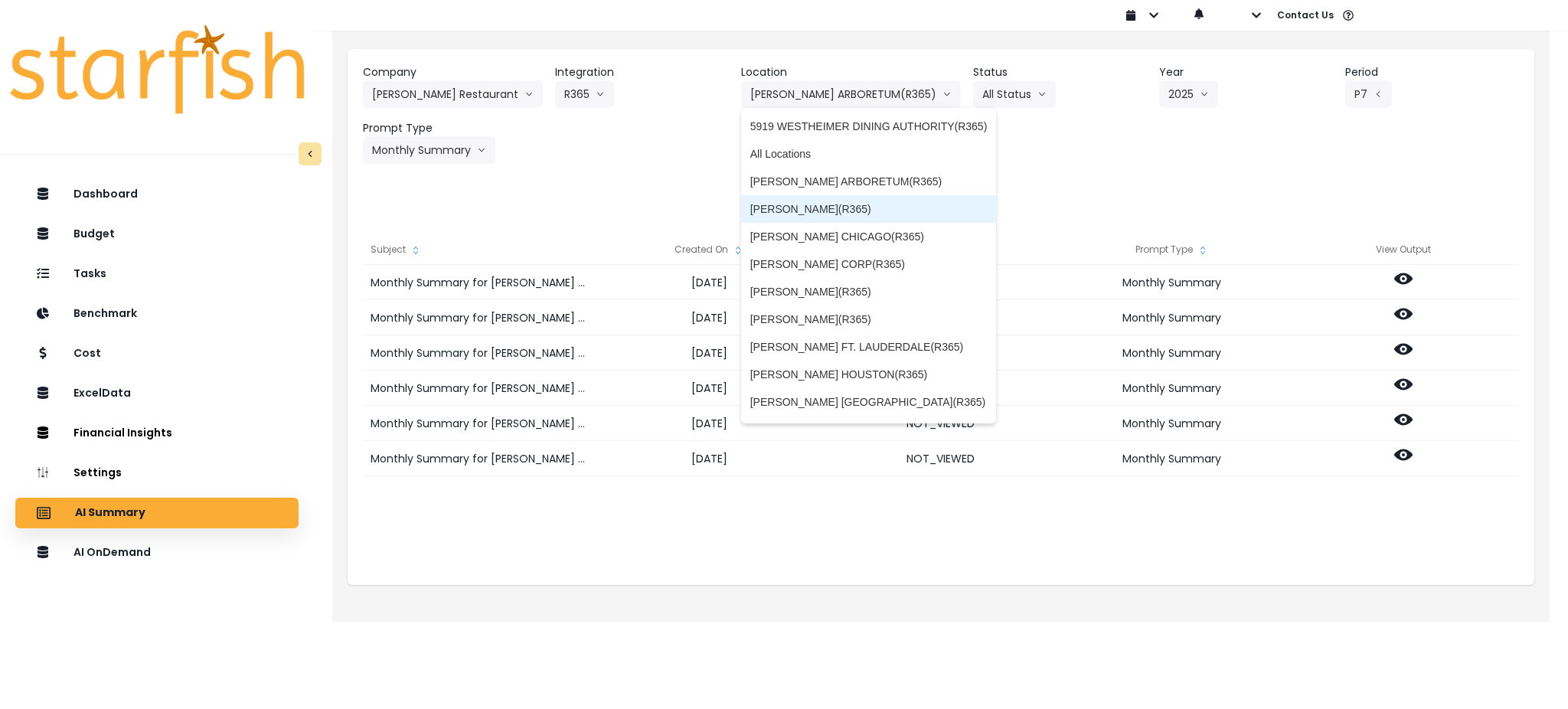
click at [822, 212] on span "[PERSON_NAME](R365)" at bounding box center [870, 209] width 238 height 16
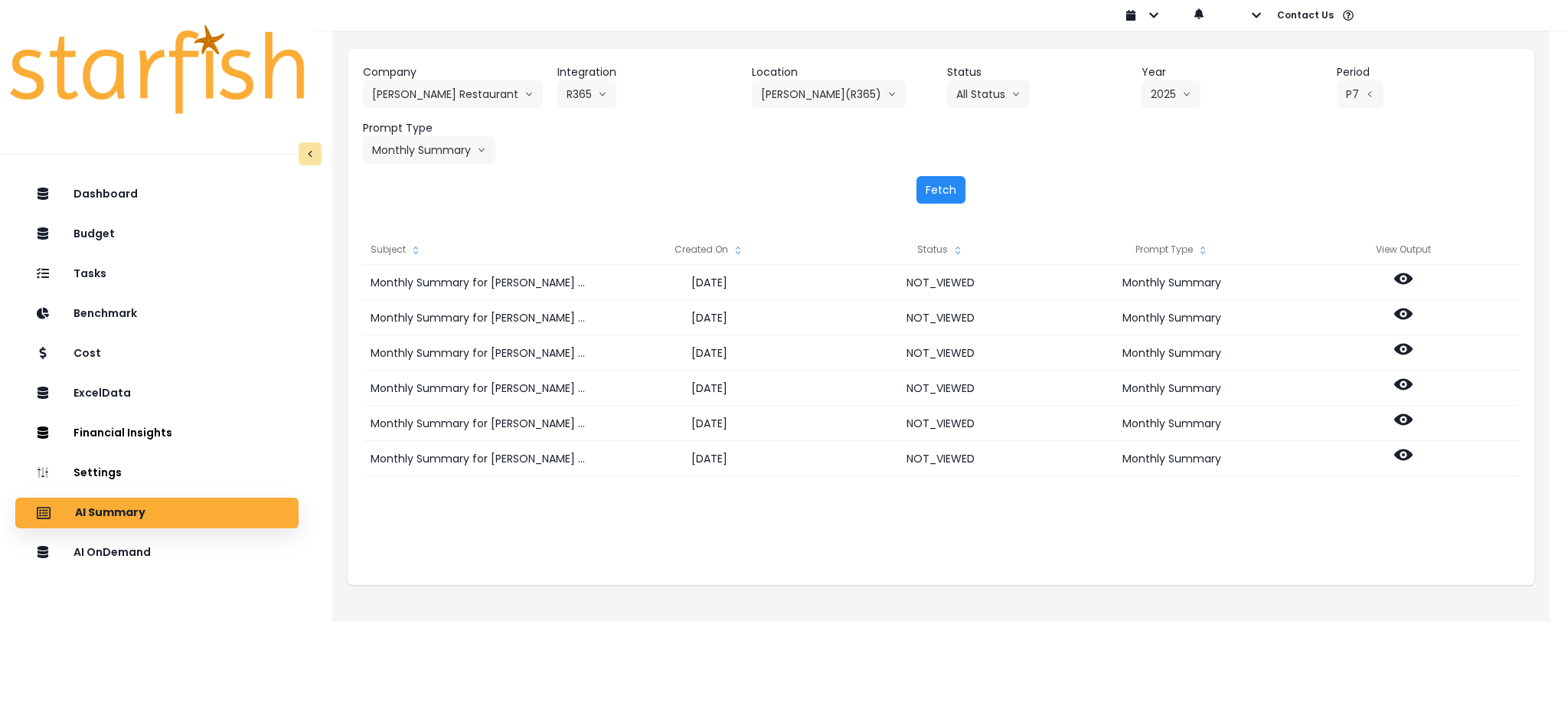
click at [935, 193] on button "Fetch" at bounding box center [941, 191] width 49 height 28
click at [801, 214] on div "Company [PERSON_NAME] Restaurant 86 Costs Asti Bagel Cafe Balance Grille Bald G…" at bounding box center [941, 134] width 1187 height 170
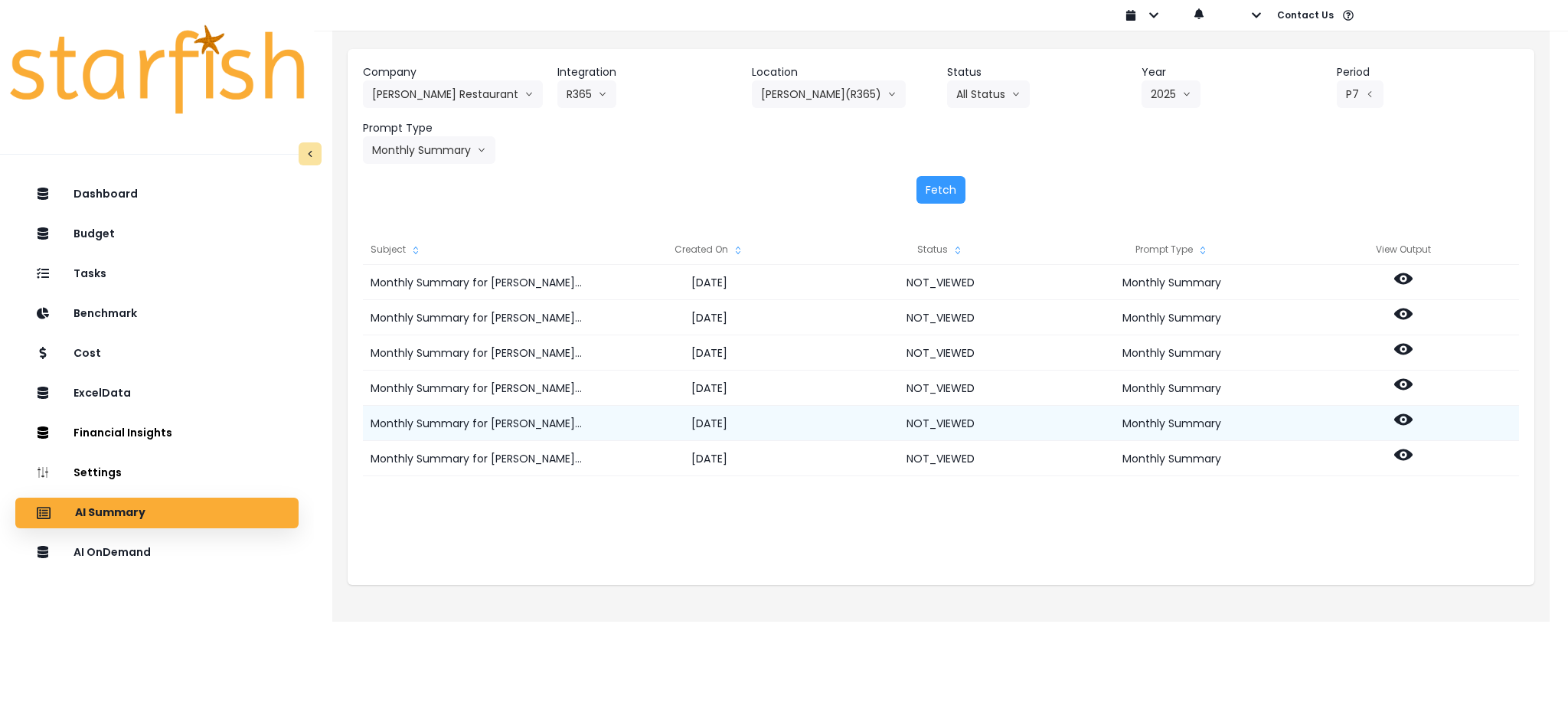
click at [1405, 422] on icon at bounding box center [1403, 420] width 18 height 18
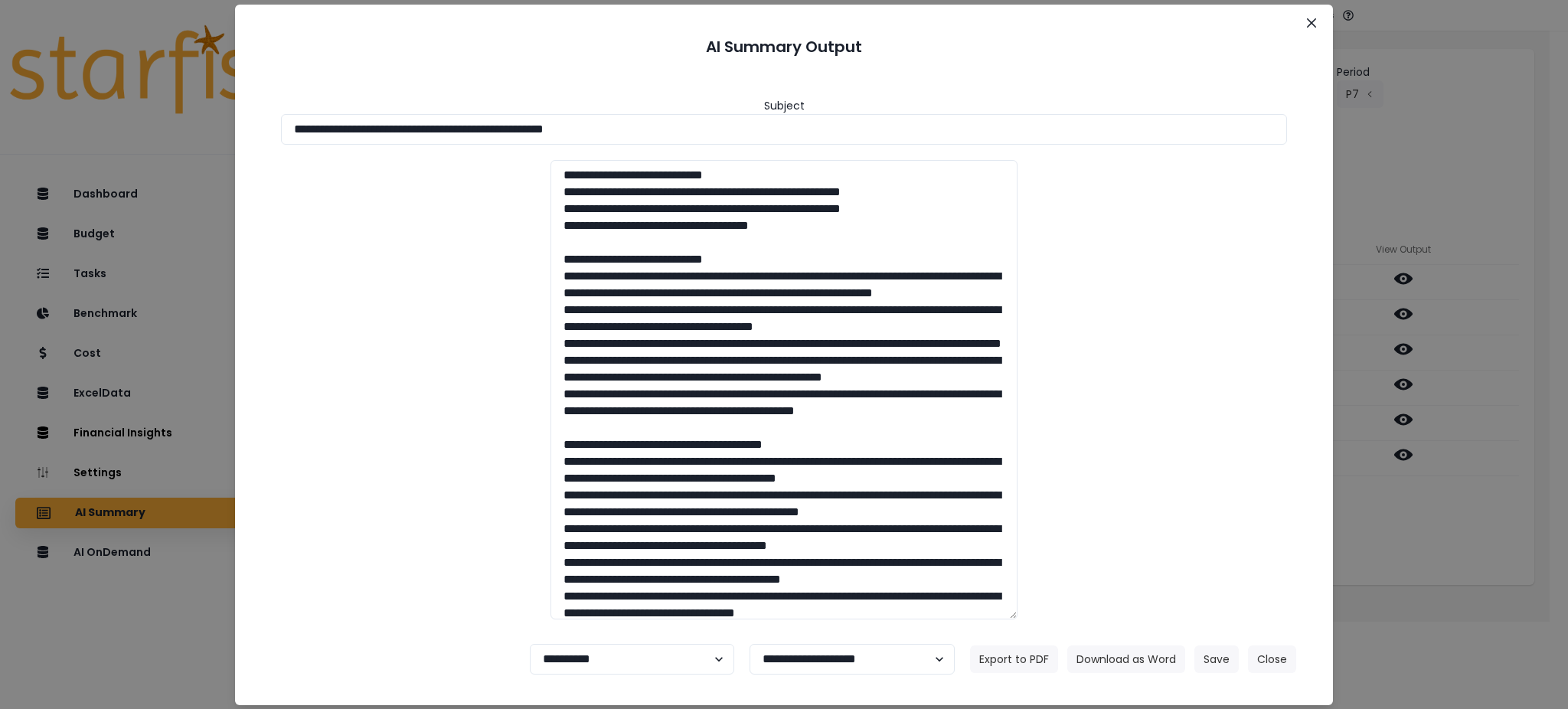
drag, startPoint x: 694, startPoint y: 131, endPoint x: 0, endPoint y: 94, distance: 695.0
click at [0, 94] on div "**********" at bounding box center [784, 354] width 1568 height 709
click at [1124, 660] on button "Download as Word" at bounding box center [1126, 660] width 118 height 28
click at [1460, 523] on div "**********" at bounding box center [784, 354] width 1568 height 709
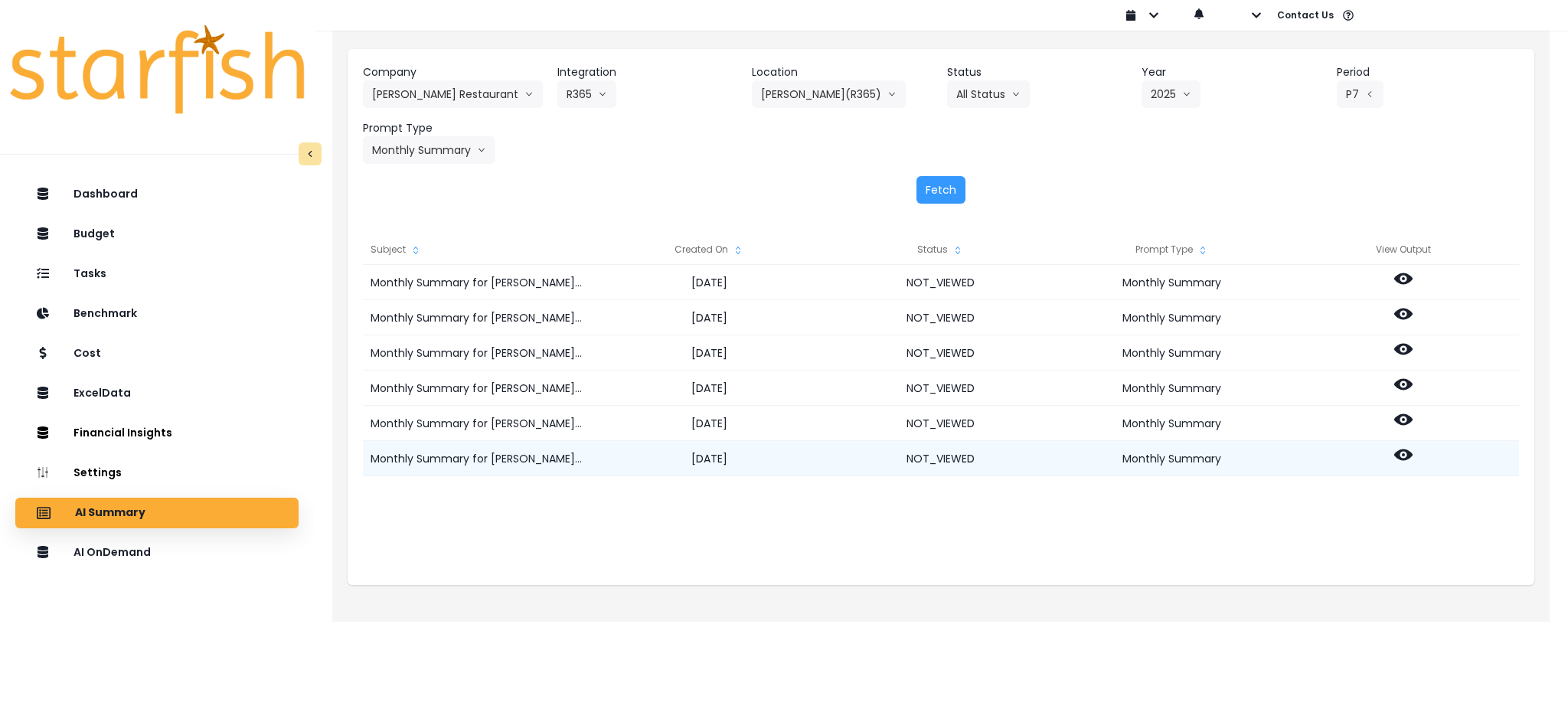
click at [1402, 447] on icon at bounding box center [1403, 455] width 18 height 18
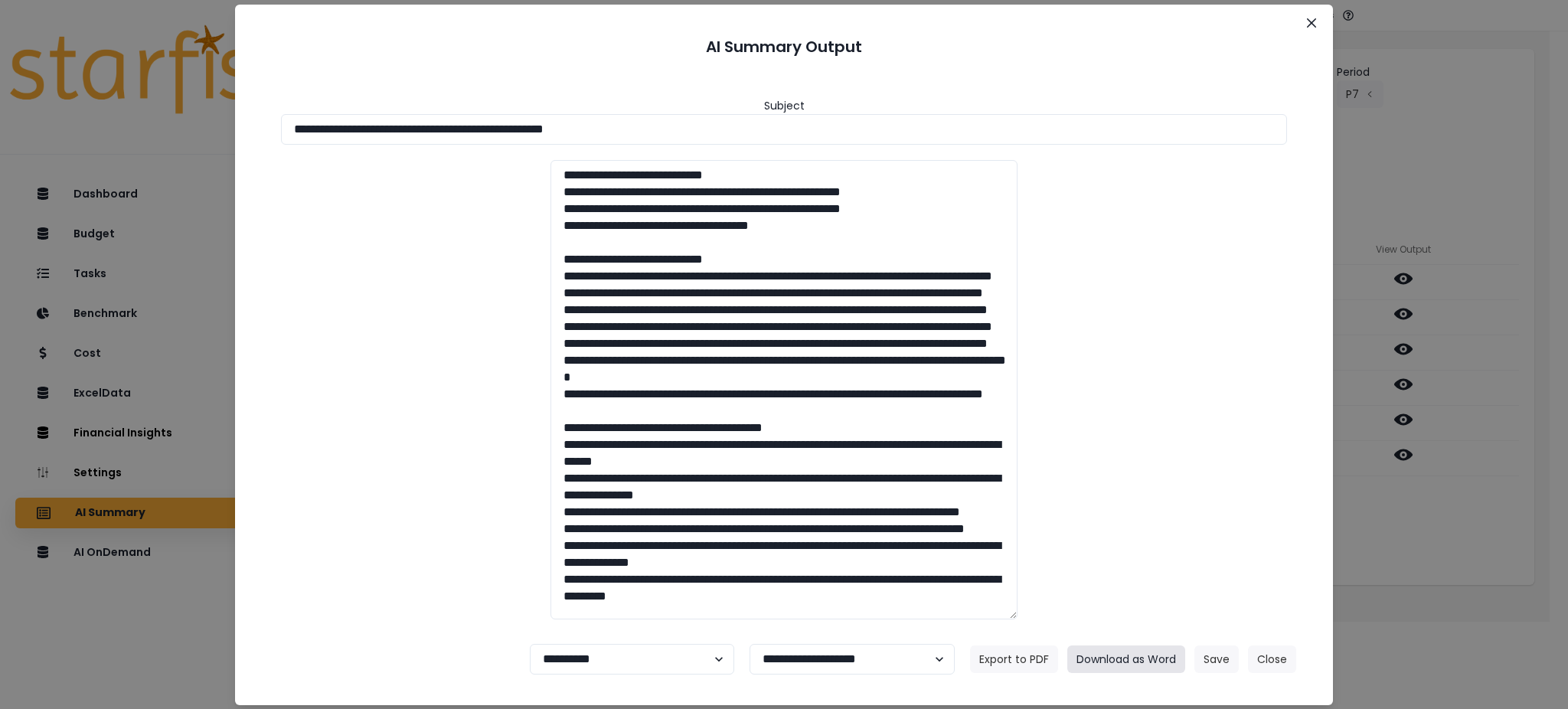
click at [1125, 661] on button "Download as Word" at bounding box center [1126, 660] width 118 height 28
click at [1321, 23] on button "Close" at bounding box center [1312, 23] width 24 height 24
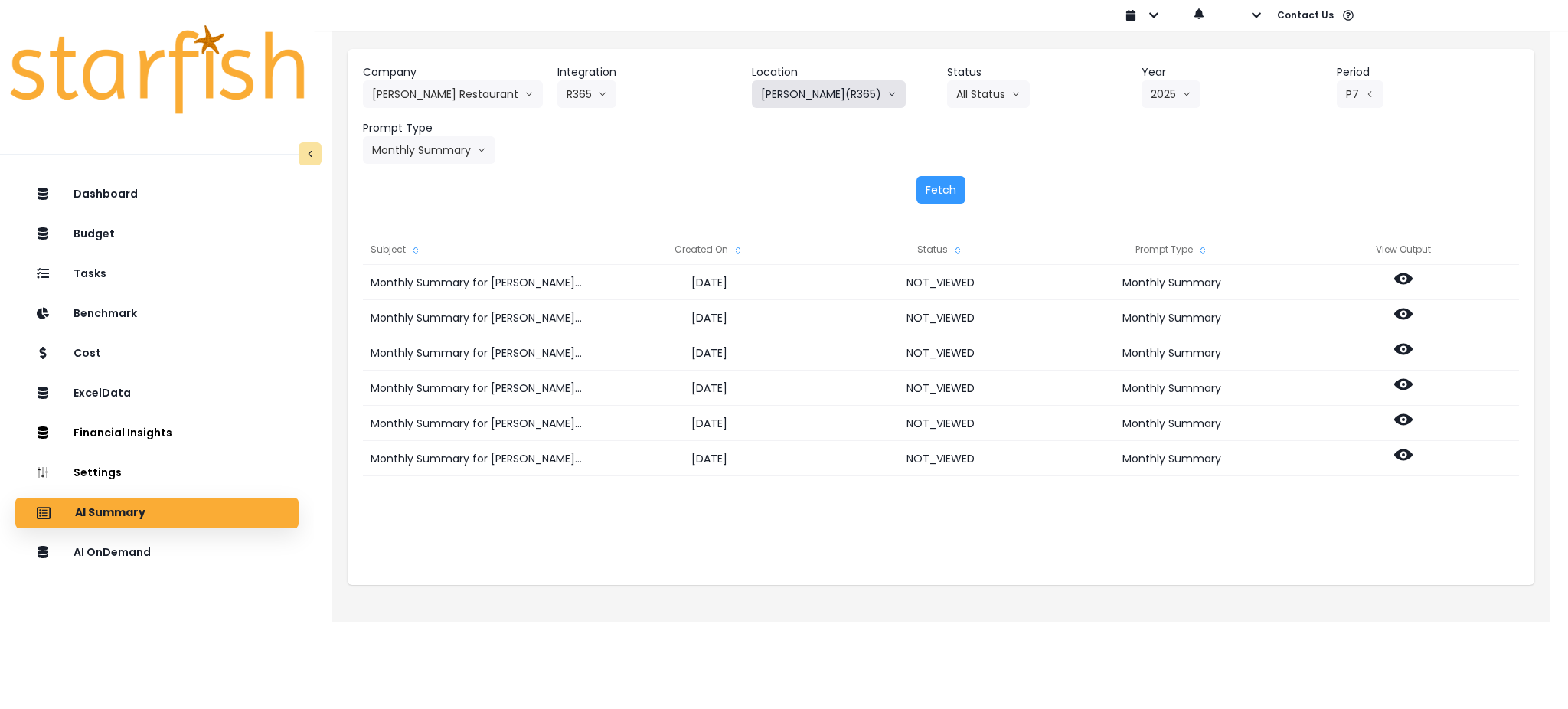
click at [825, 95] on button "[PERSON_NAME](R365)" at bounding box center [829, 94] width 154 height 28
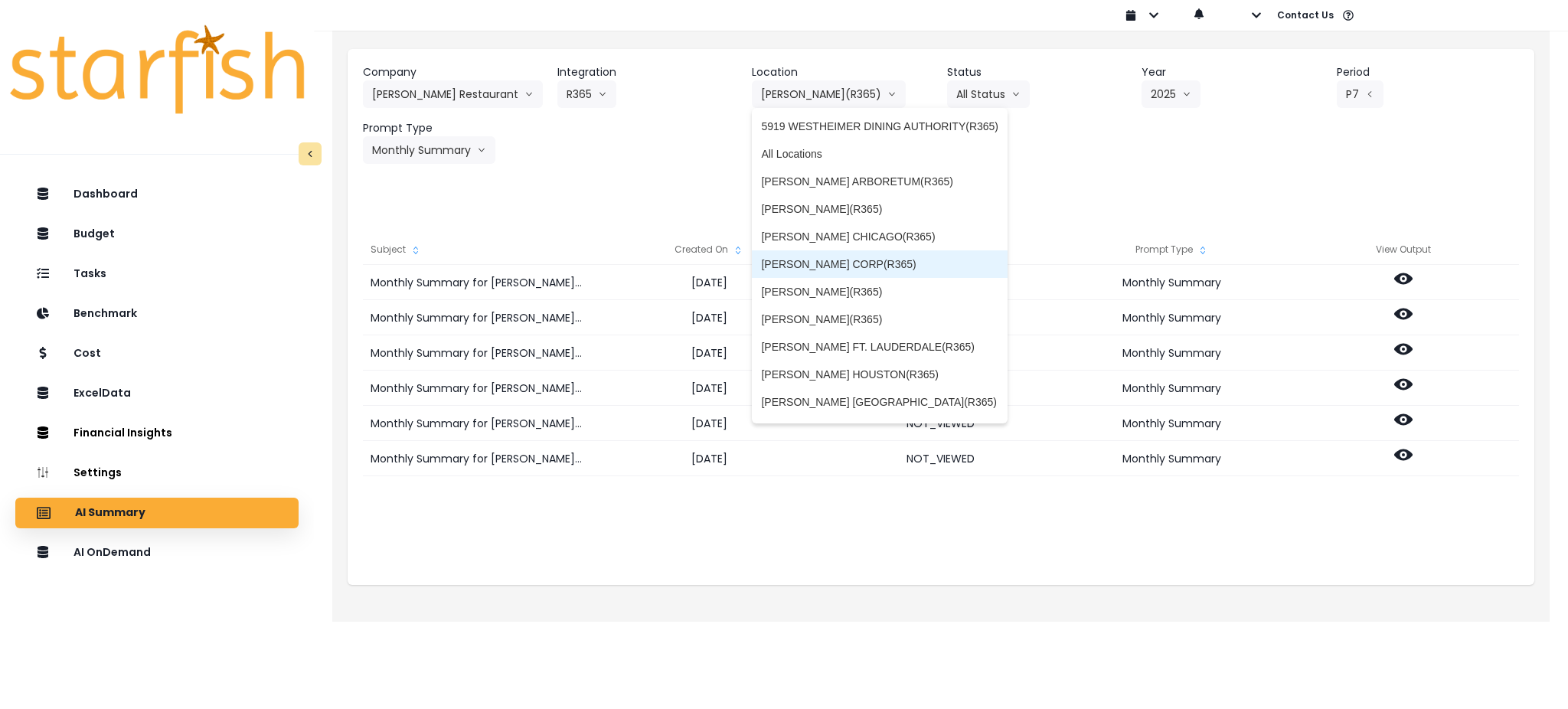
click at [842, 263] on span "[PERSON_NAME] CORP(R365)" at bounding box center [880, 264] width 238 height 16
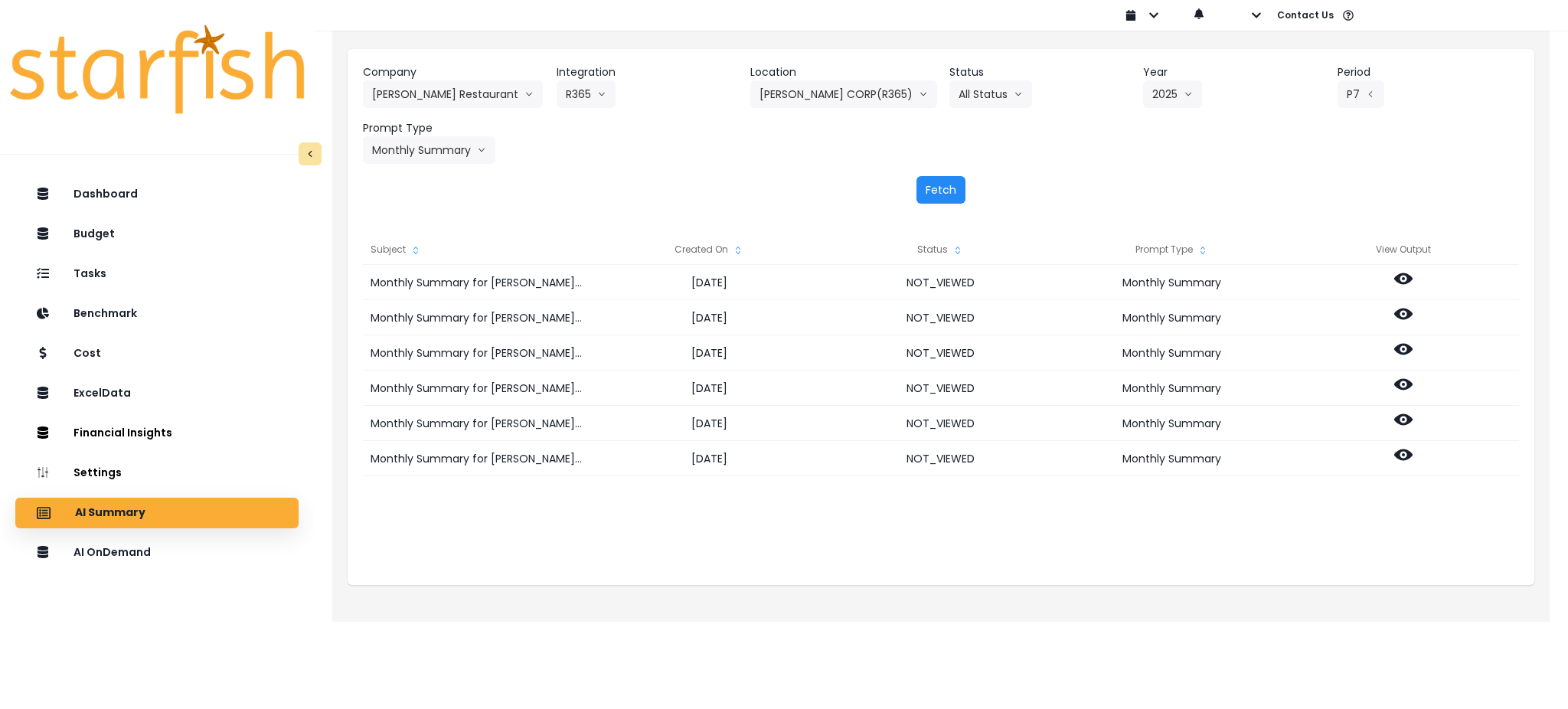
click at [938, 201] on button "Fetch" at bounding box center [941, 191] width 49 height 28
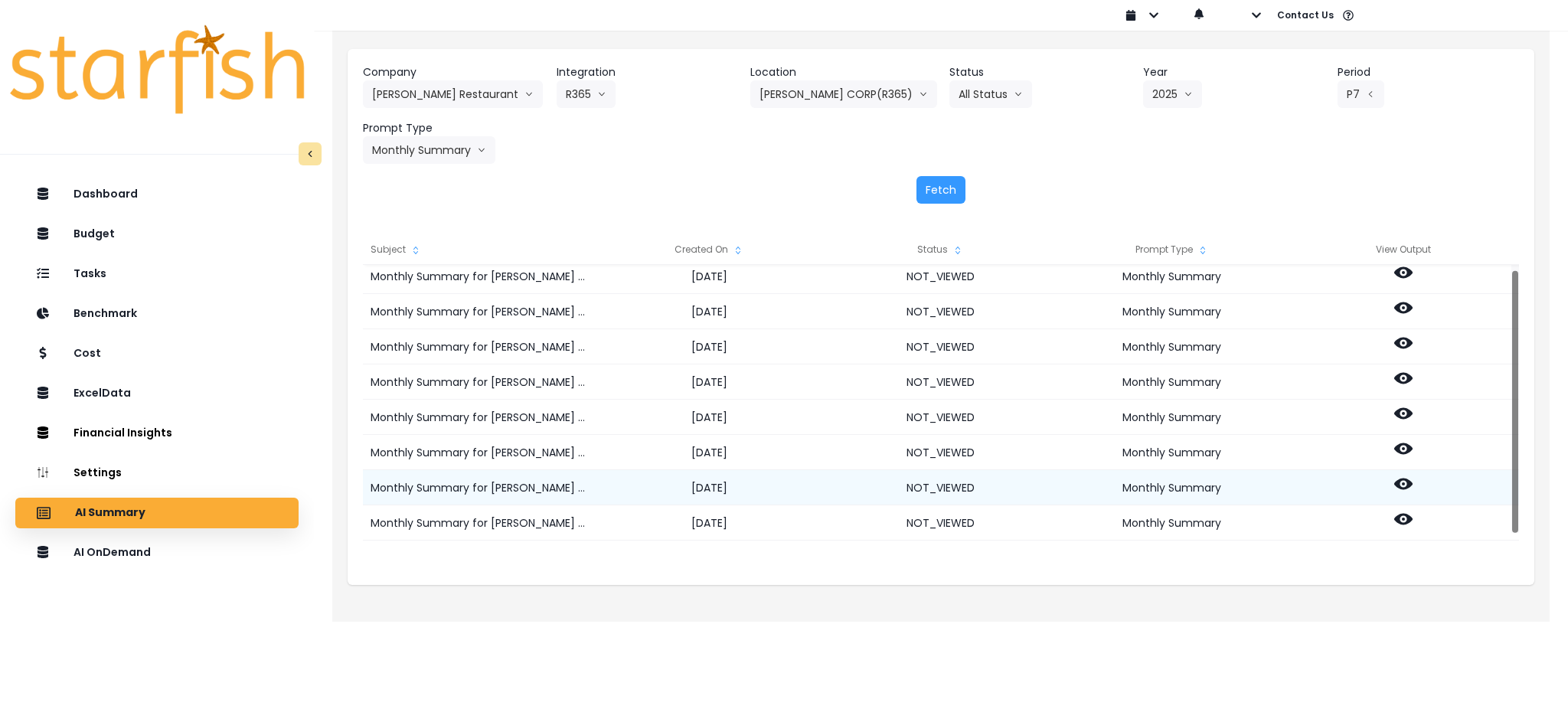
click at [1403, 485] on circle at bounding box center [1404, 484] width 3 height 3
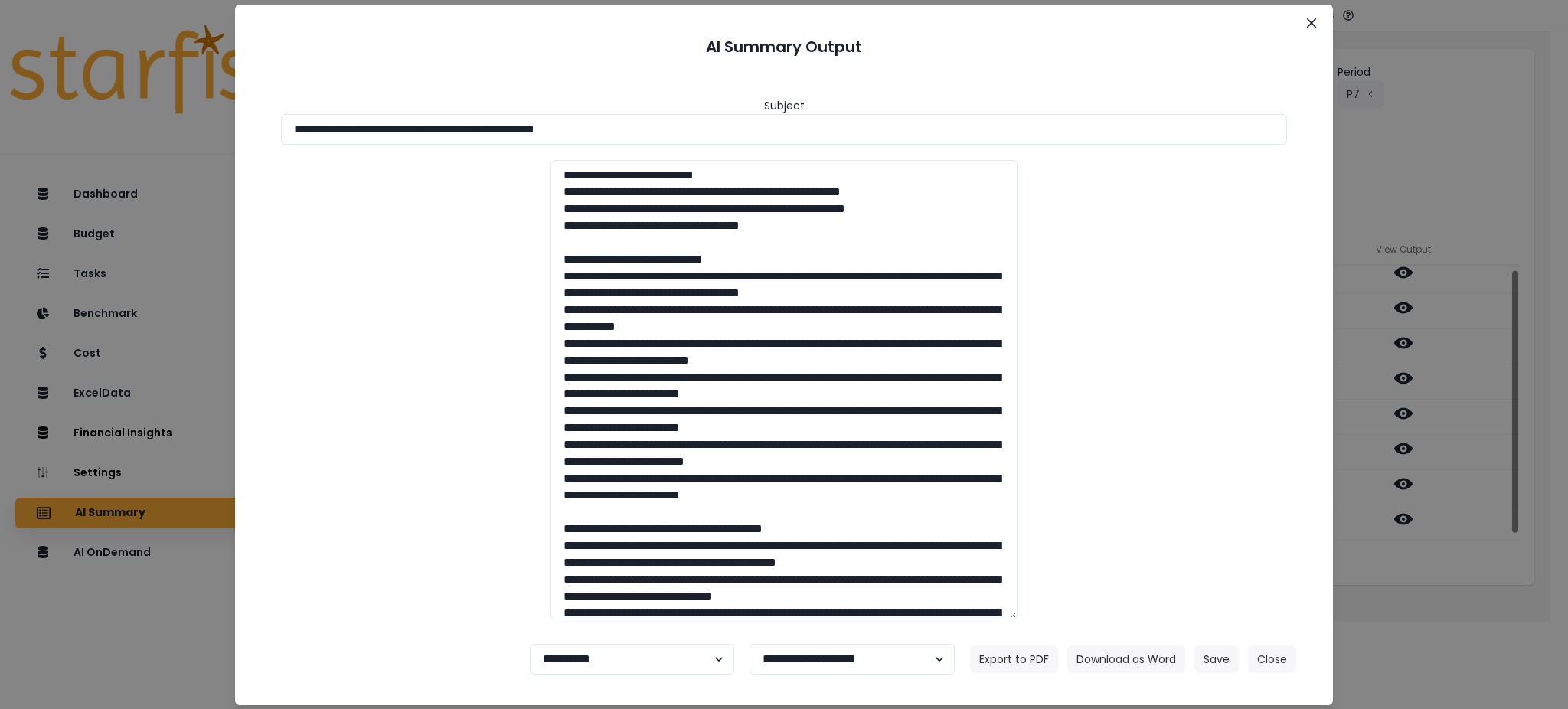
drag, startPoint x: 670, startPoint y: 133, endPoint x: 0, endPoint y: 94, distance: 671.1
click at [0, 94] on div "**********" at bounding box center [784, 354] width 1568 height 709
click at [1120, 661] on button "Download as Word" at bounding box center [1126, 660] width 118 height 28
drag, startPoint x: 1466, startPoint y: 574, endPoint x: 1456, endPoint y: 561, distance: 16.4
click at [1466, 574] on div "**********" at bounding box center [784, 354] width 1568 height 709
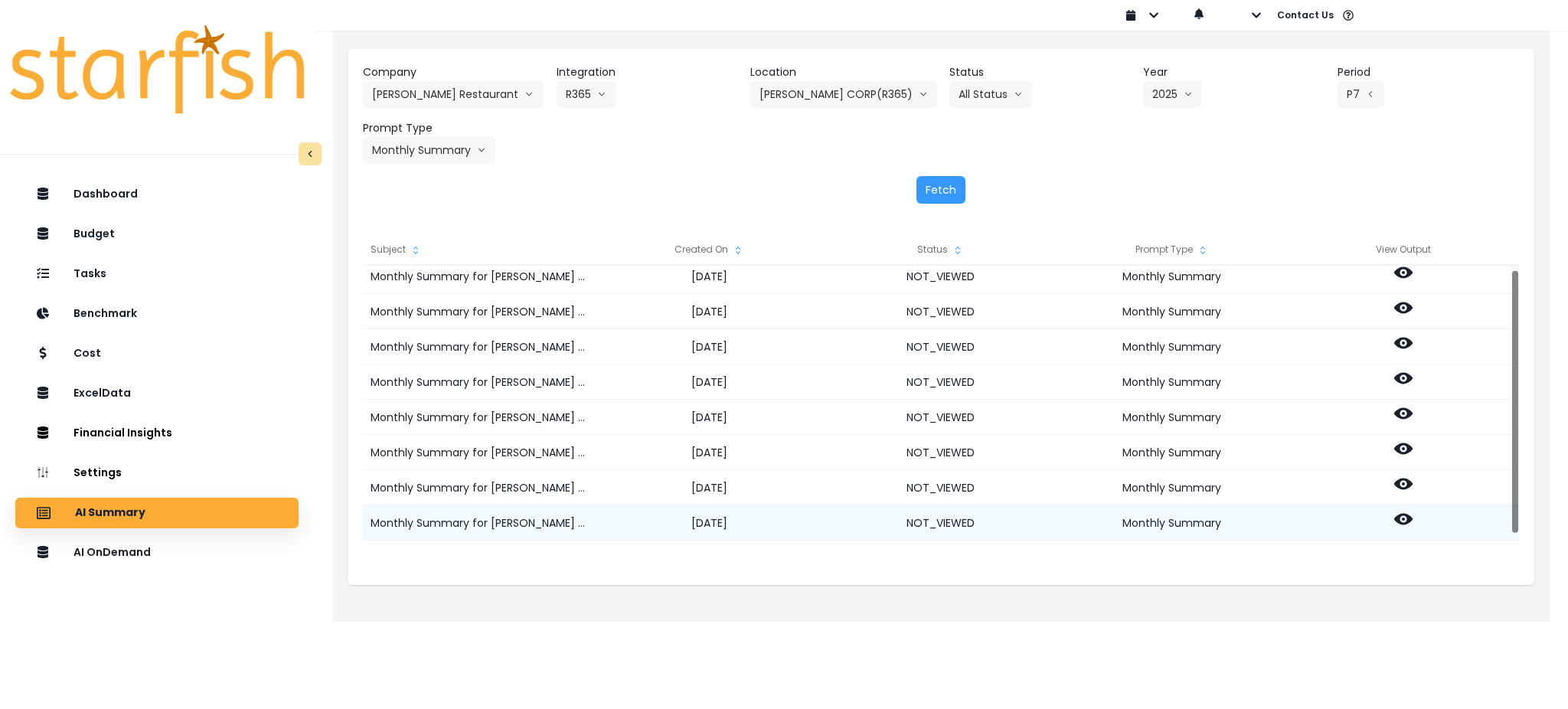
click at [1400, 514] on icon at bounding box center [1403, 519] width 18 height 11
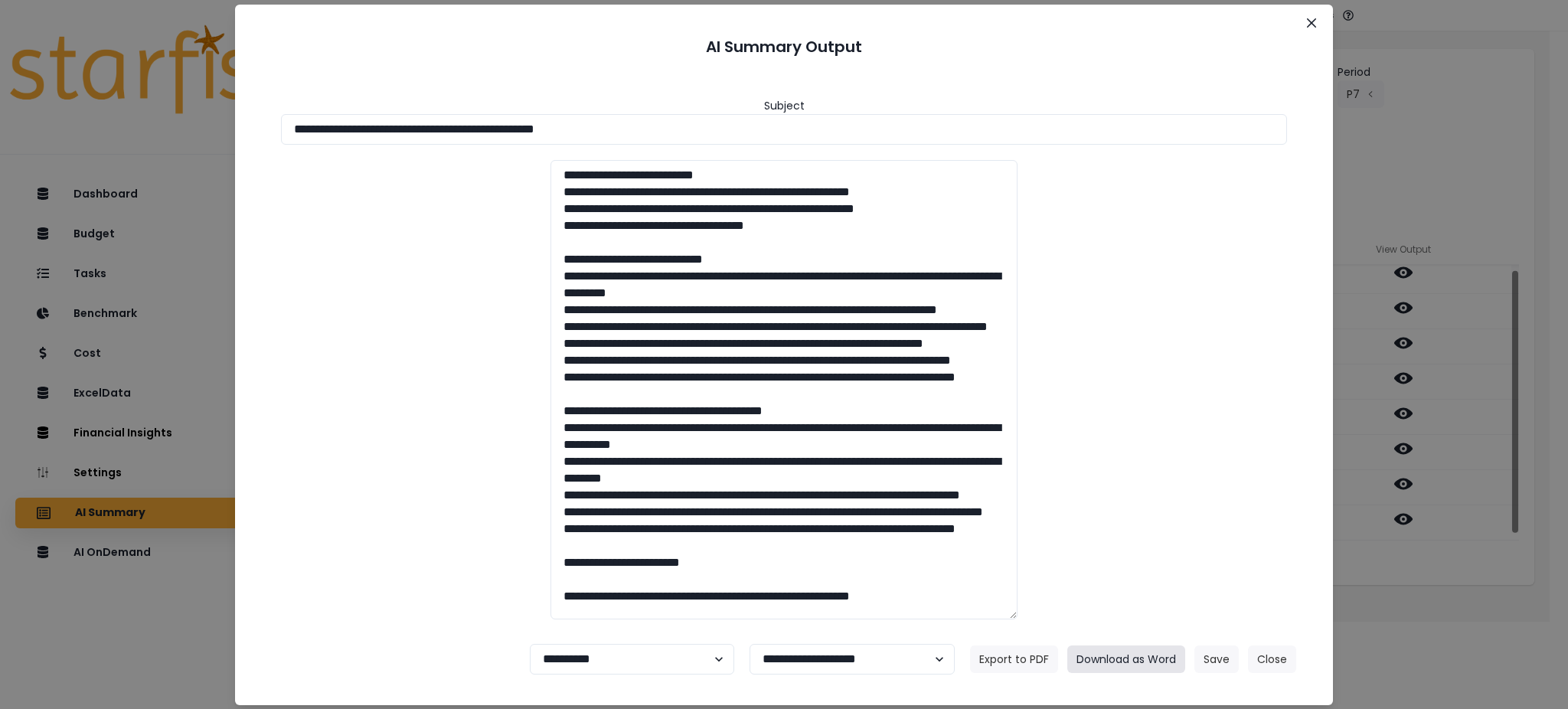
click at [1148, 650] on button "Download as Word" at bounding box center [1126, 660] width 118 height 28
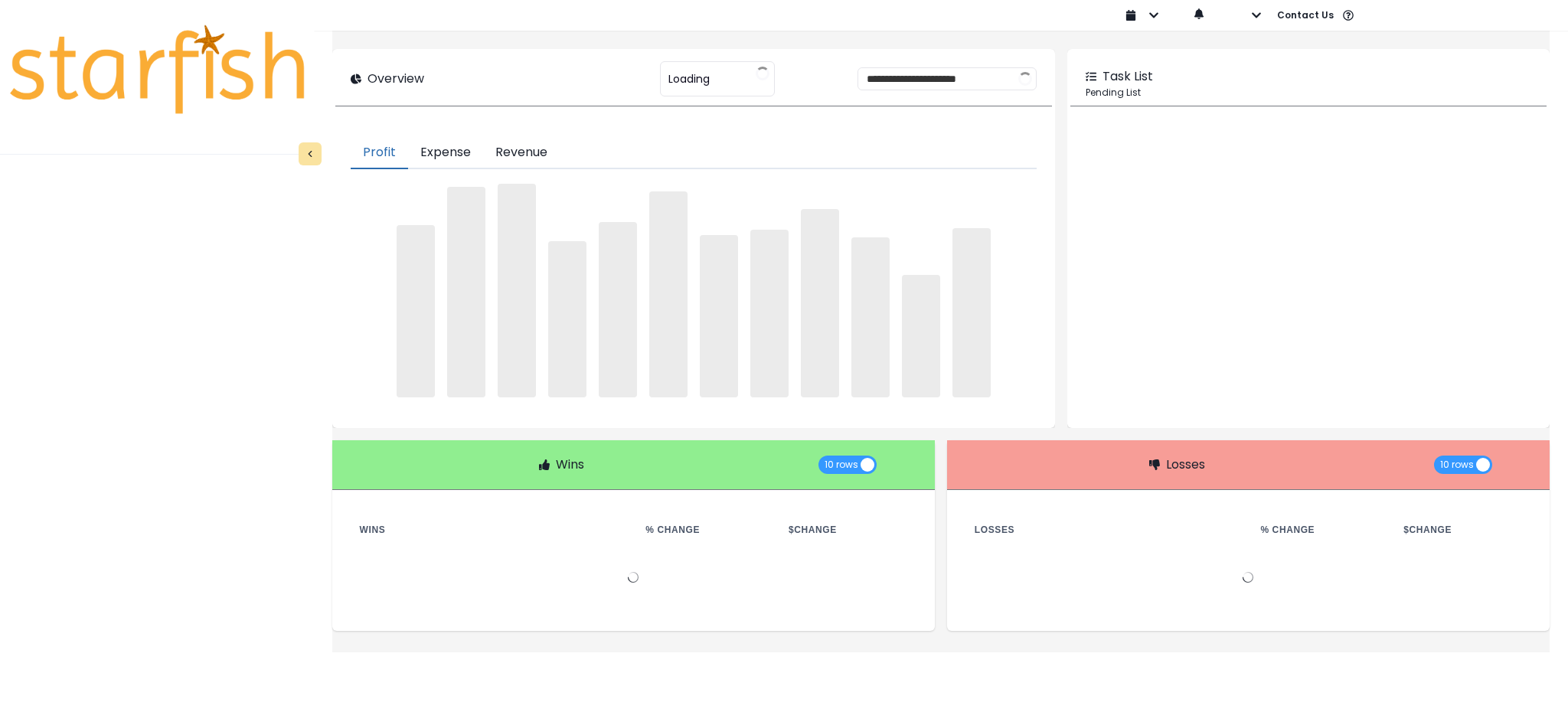
type input "********"
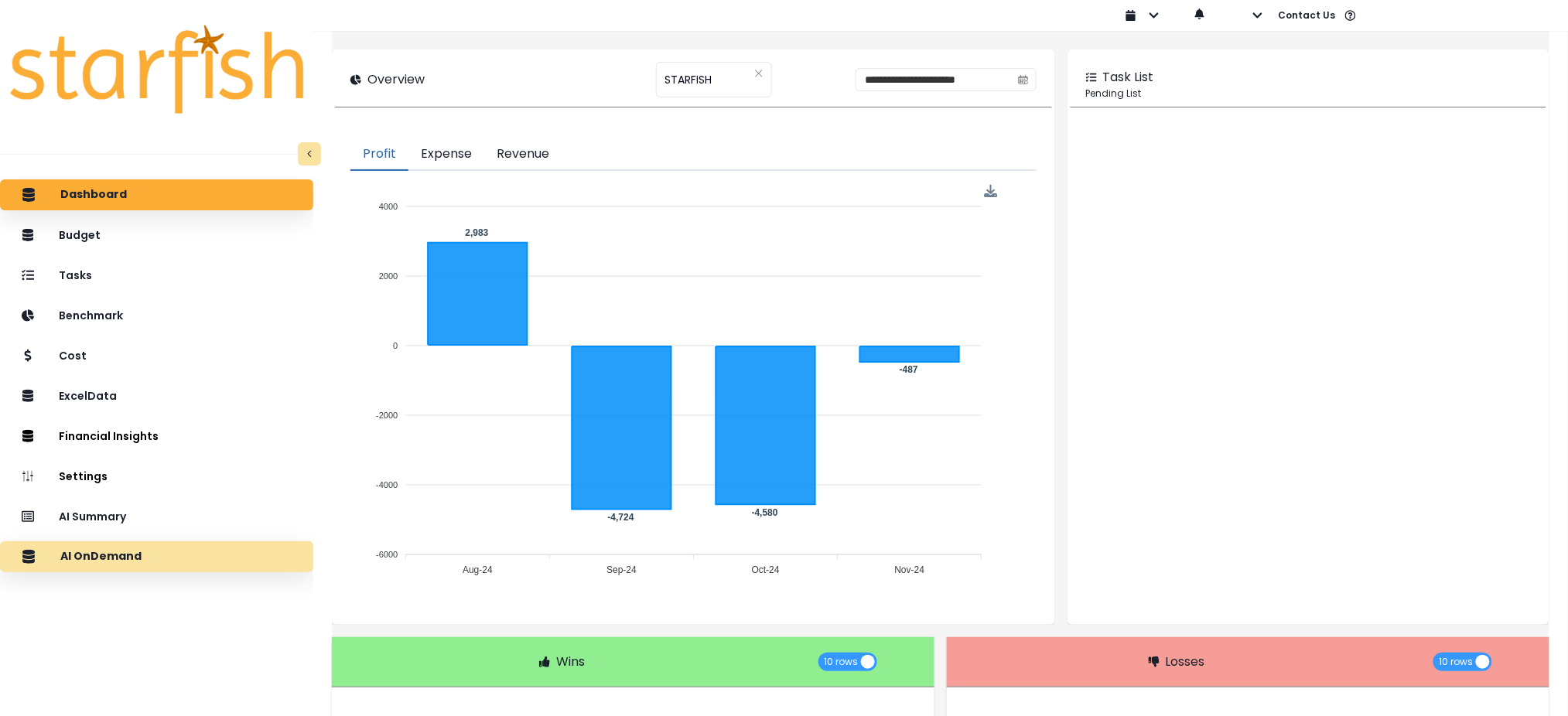
click at [174, 565] on div "AI OnDemand" at bounding box center [156, 556] width 289 height 33
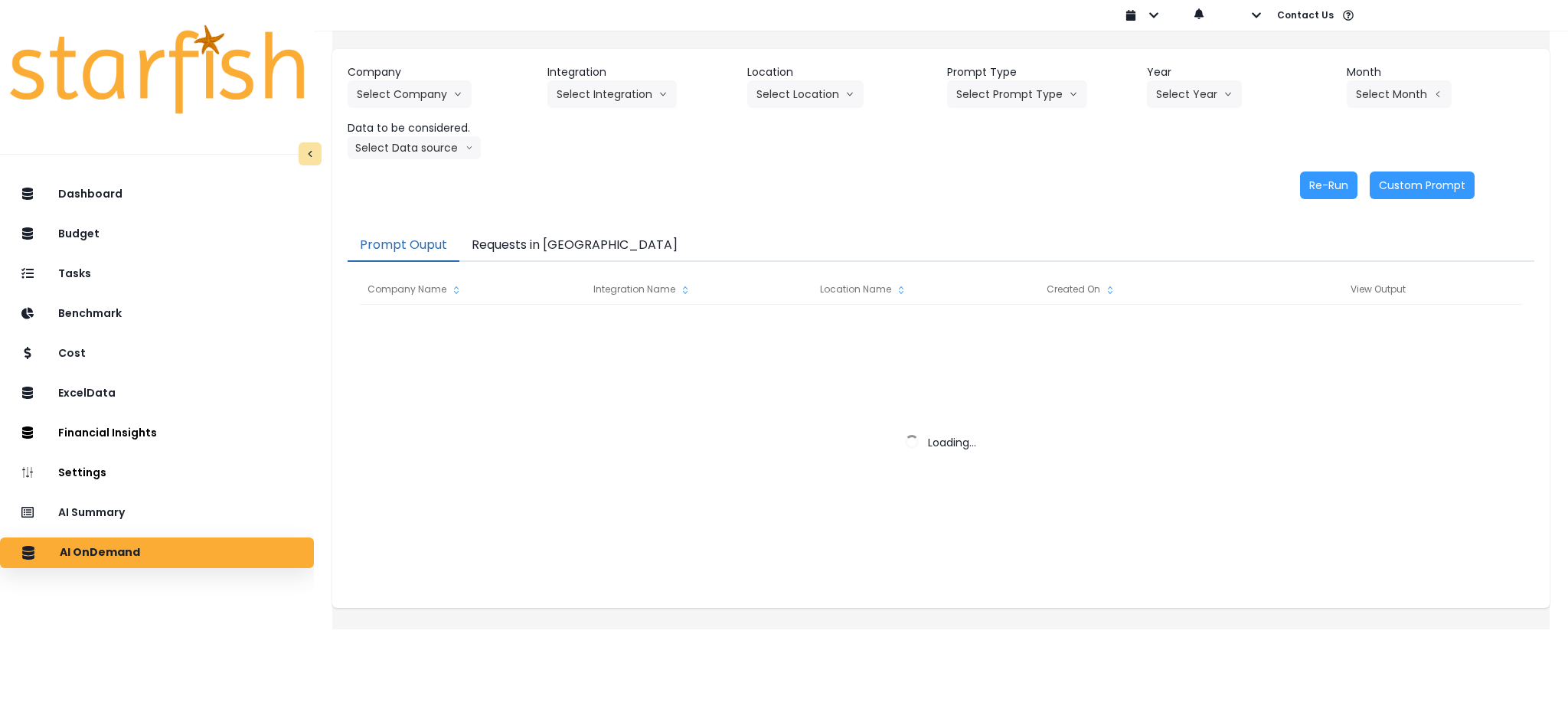
click at [529, 255] on button "Requests in [GEOGRAPHIC_DATA]" at bounding box center [575, 246] width 231 height 32
